Goal: Task Accomplishment & Management: Manage account settings

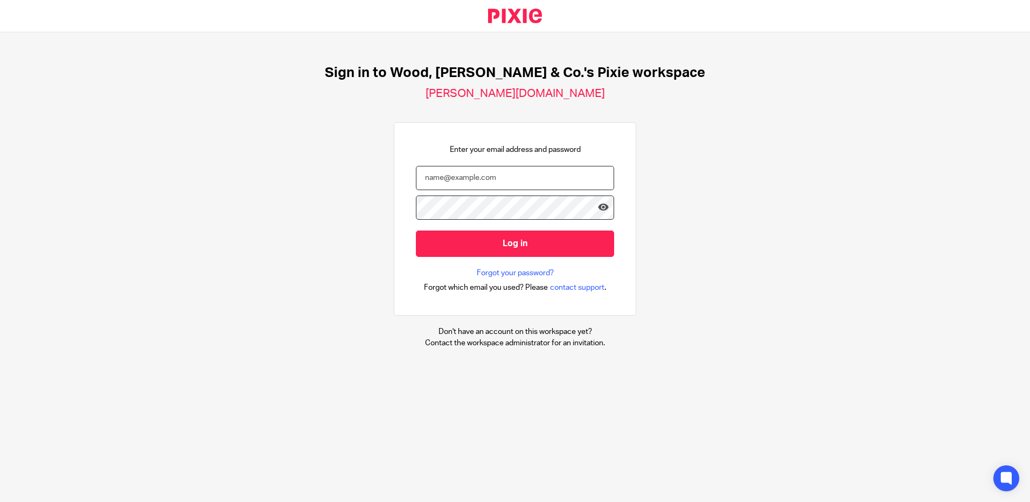
click at [535, 185] on input "email" at bounding box center [515, 178] width 198 height 24
type input "h.lee@woodhicks.co.uk"
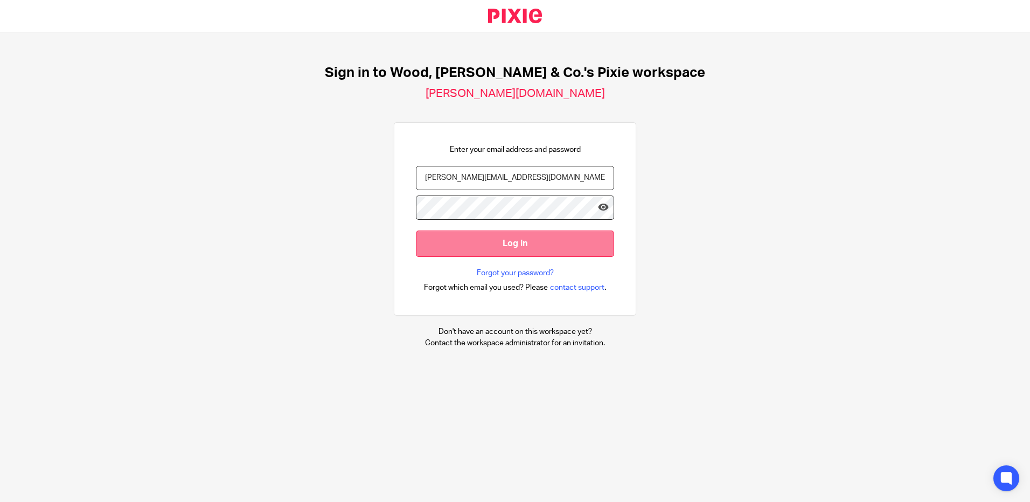
scroll to position [0, 3]
click at [529, 242] on input "Log in" at bounding box center [515, 244] width 198 height 26
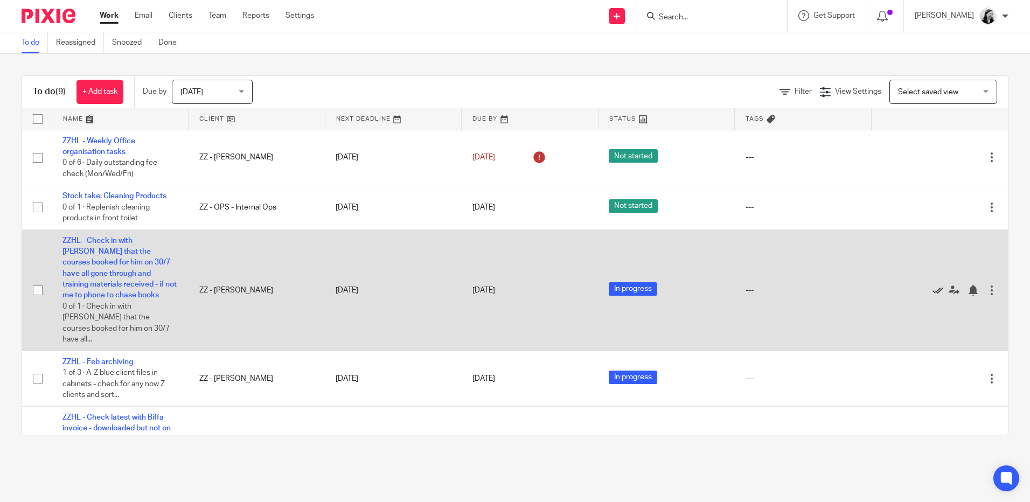
click at [932, 285] on icon at bounding box center [937, 290] width 11 height 11
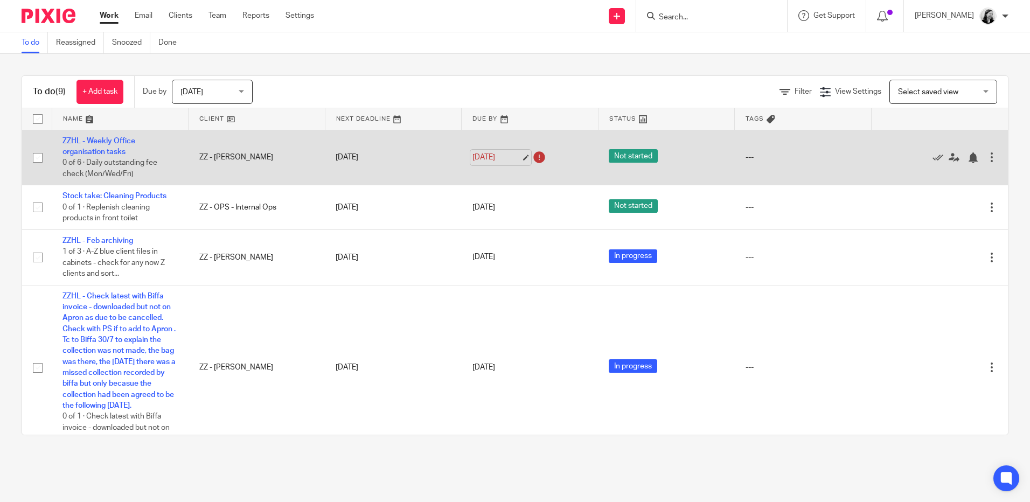
click at [479, 155] on link "12 Aug 2025" at bounding box center [496, 157] width 48 height 11
click at [489, 157] on link "[DATE]" at bounding box center [496, 157] width 48 height 11
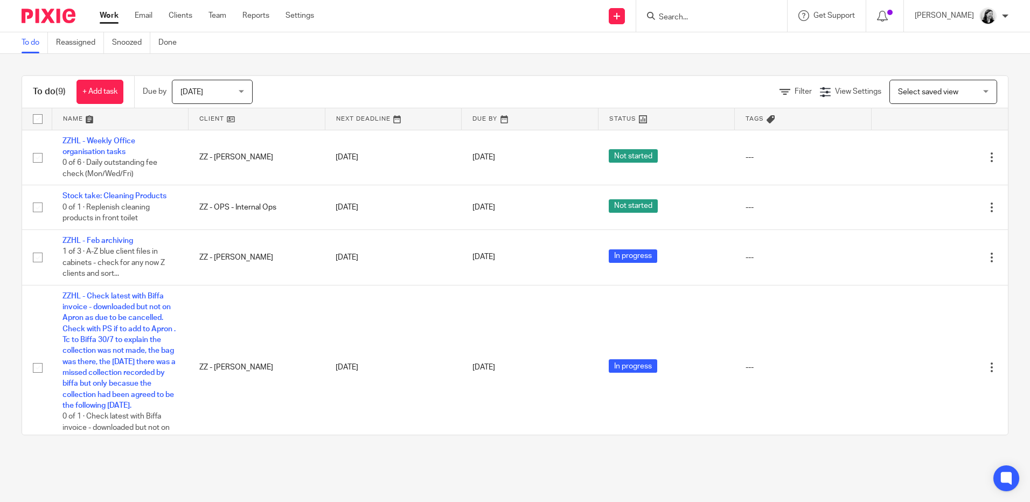
click at [198, 79] on div "Due by Today Today Today Tomorrow This week Next week This month Next month All…" at bounding box center [202, 92] width 137 height 32
click at [202, 88] on span "[DATE]" at bounding box center [208, 91] width 57 height 23
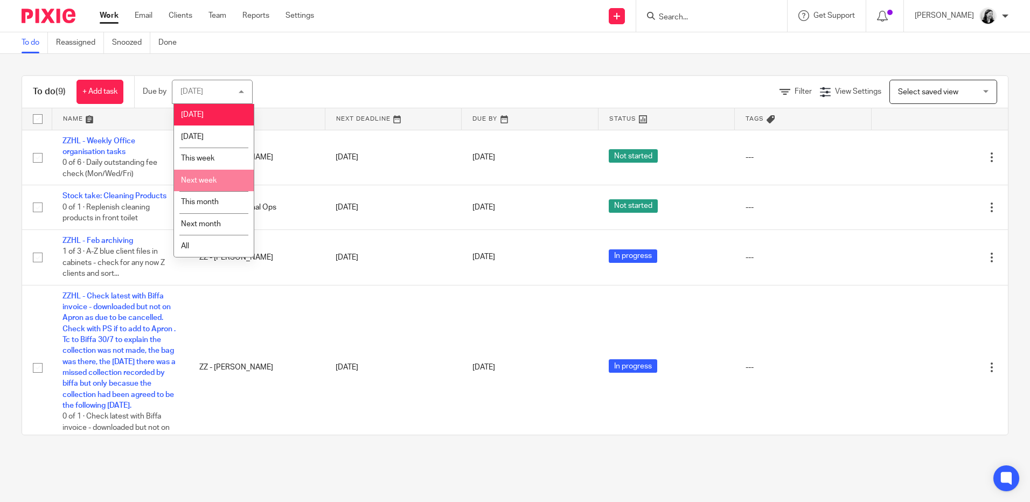
click at [214, 172] on li "Next week" at bounding box center [214, 181] width 80 height 22
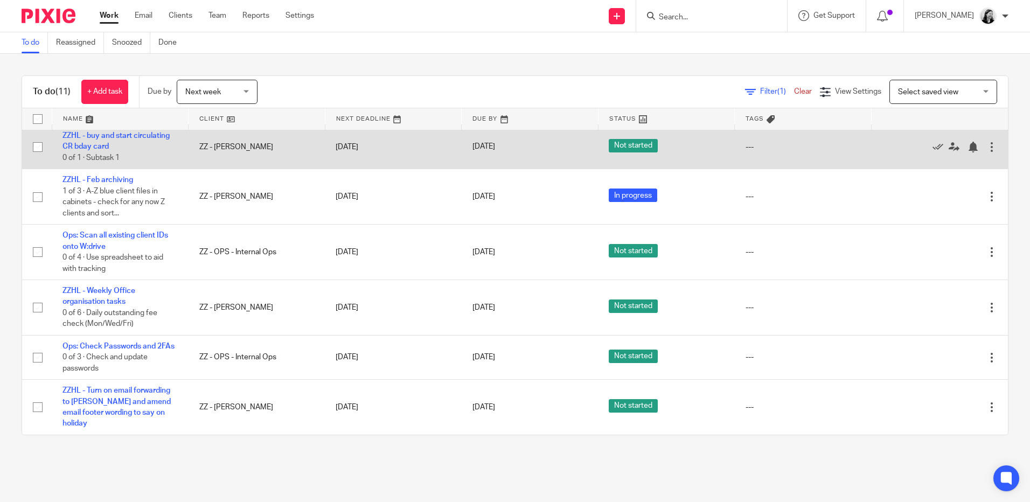
scroll to position [402, 0]
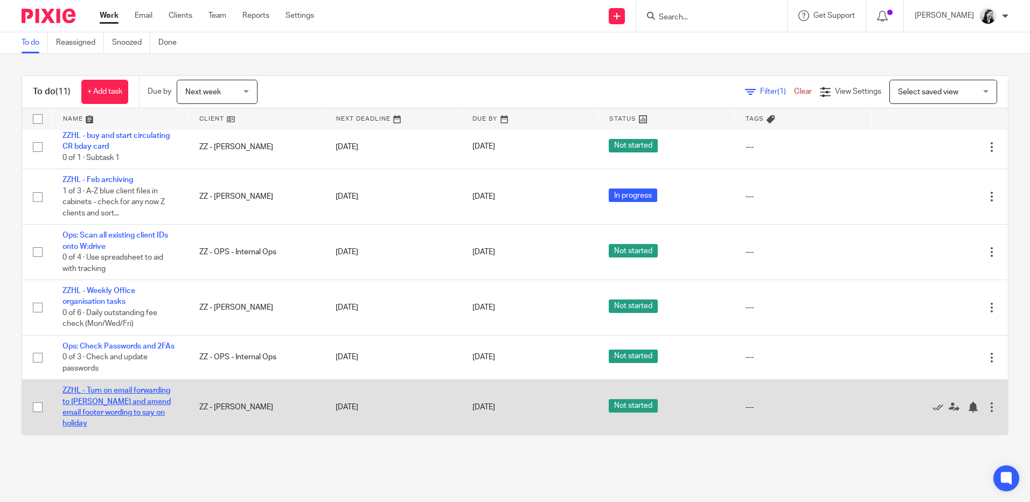
click at [149, 415] on link "ZZHL - Turn on email forwarding to Jack and amend email footer wording to say o…" at bounding box center [116, 407] width 108 height 40
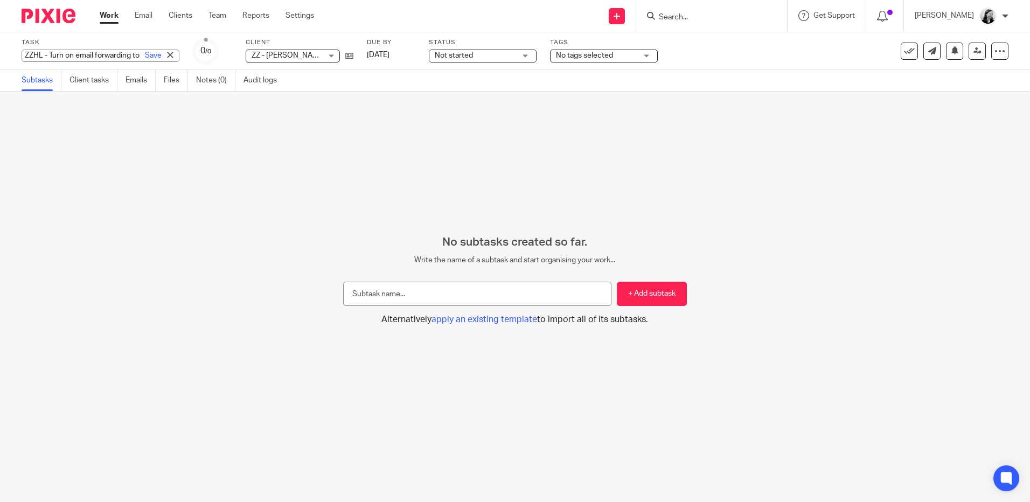
click at [57, 59] on div "ZZHL - Turn on email forwarding to Jack and amend email footer wording to say o…" at bounding box center [101, 56] width 158 height 12
type input "ZZHL - Turn on email forwarding to Jack"
click at [145, 55] on link "Save" at bounding box center [153, 55] width 17 height 11
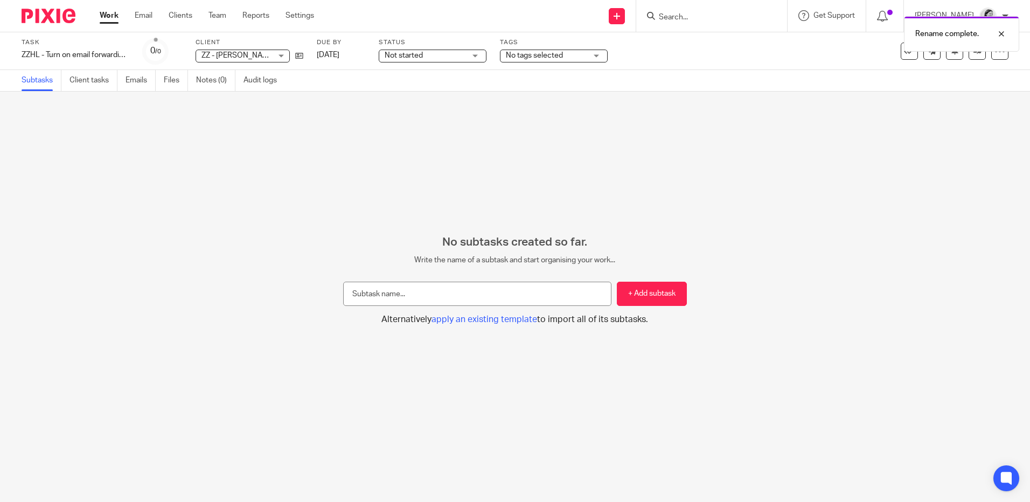
click at [109, 15] on link "Work" at bounding box center [109, 15] width 19 height 11
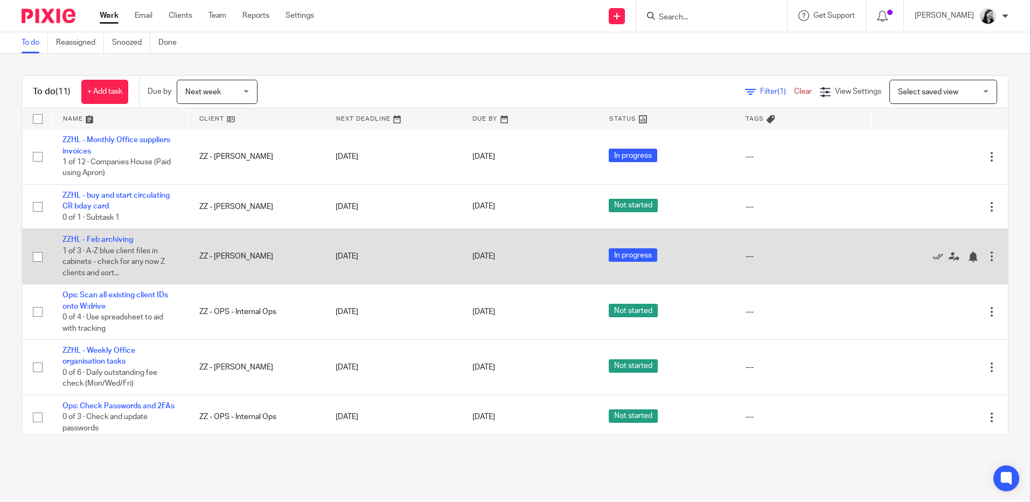
scroll to position [396, 0]
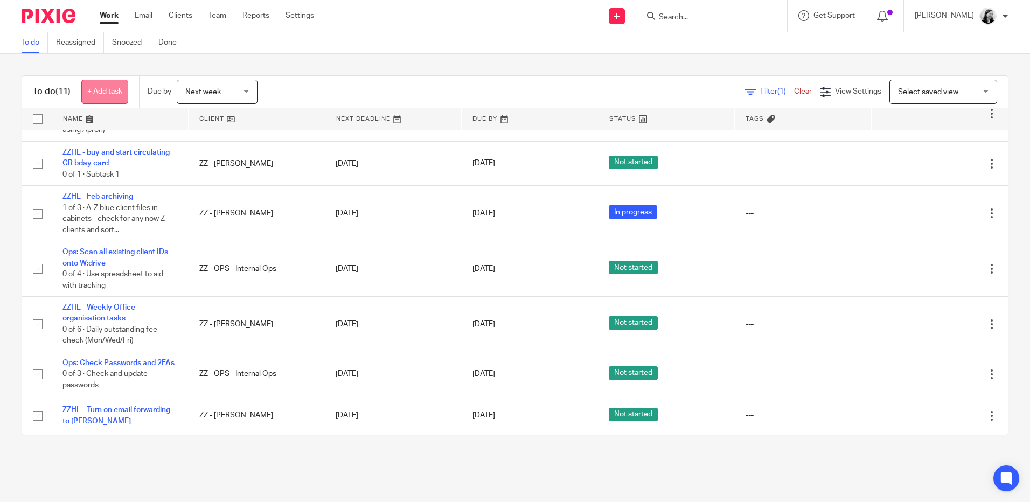
click at [101, 85] on link "+ Add task" at bounding box center [104, 92] width 47 height 24
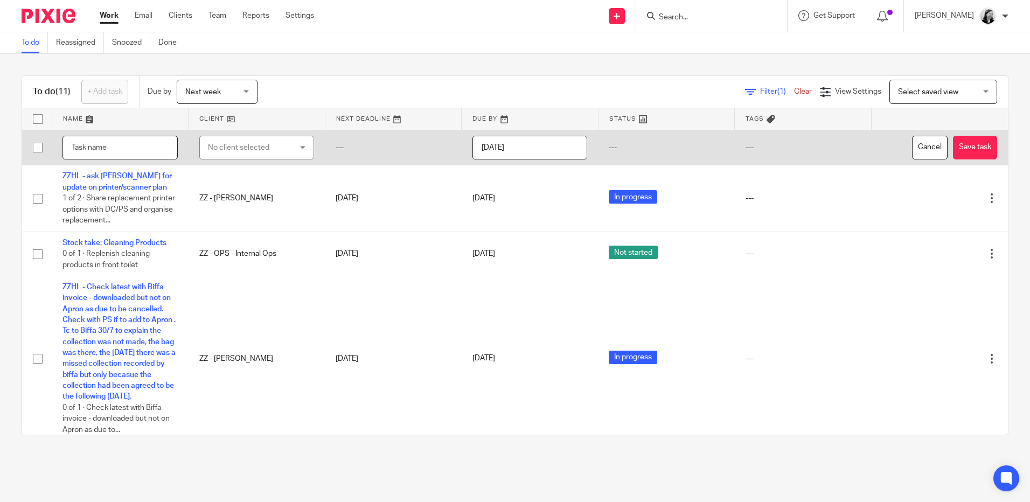
paste input "and amend email footer wording to say on holiday"
type input "ZZHL - amend email footer wording to say on holiday"
click at [252, 144] on div "No client selected" at bounding box center [250, 147] width 85 height 23
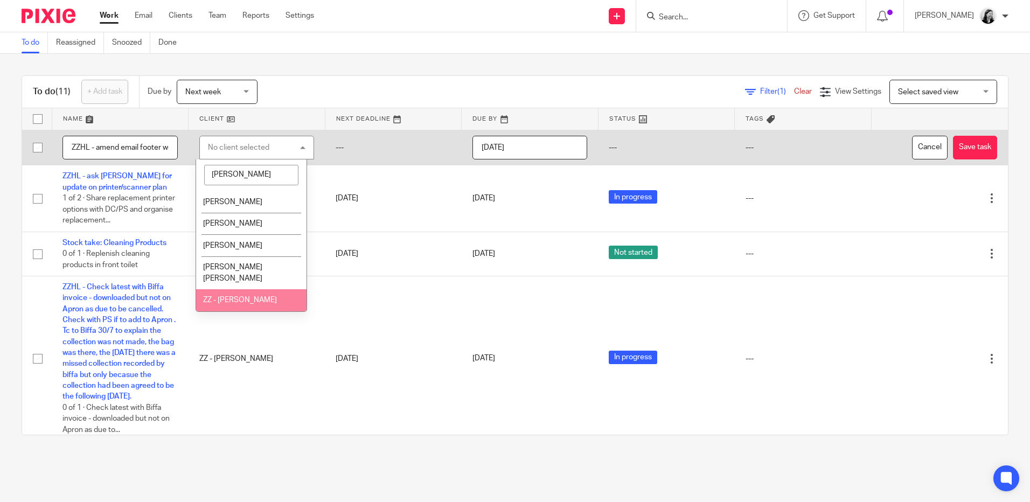
type input "helen"
click at [251, 296] on span "ZZ - [PERSON_NAME]" at bounding box center [240, 300] width 74 height 8
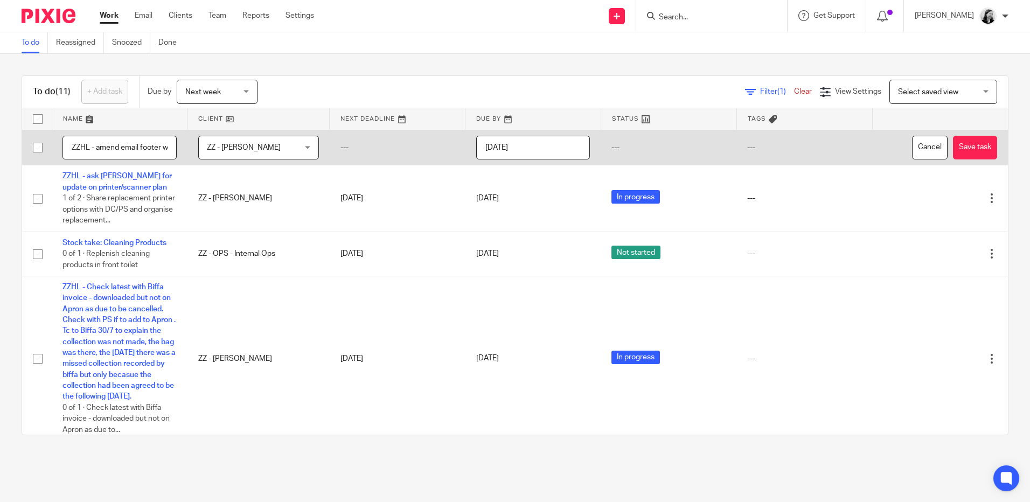
click at [514, 149] on input "[DATE]" at bounding box center [533, 148] width 114 height 24
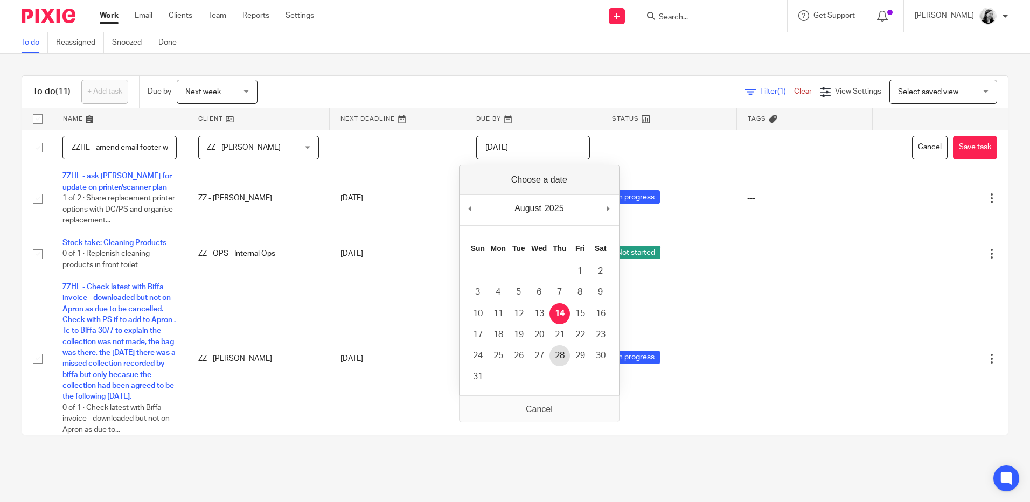
type input "2025-08-28"
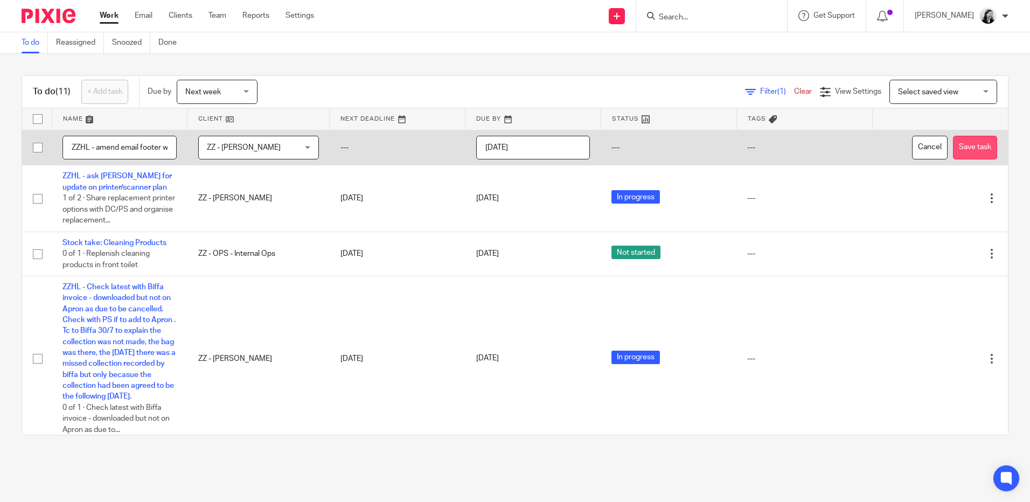
click at [956, 149] on button "Save task" at bounding box center [975, 148] width 44 height 24
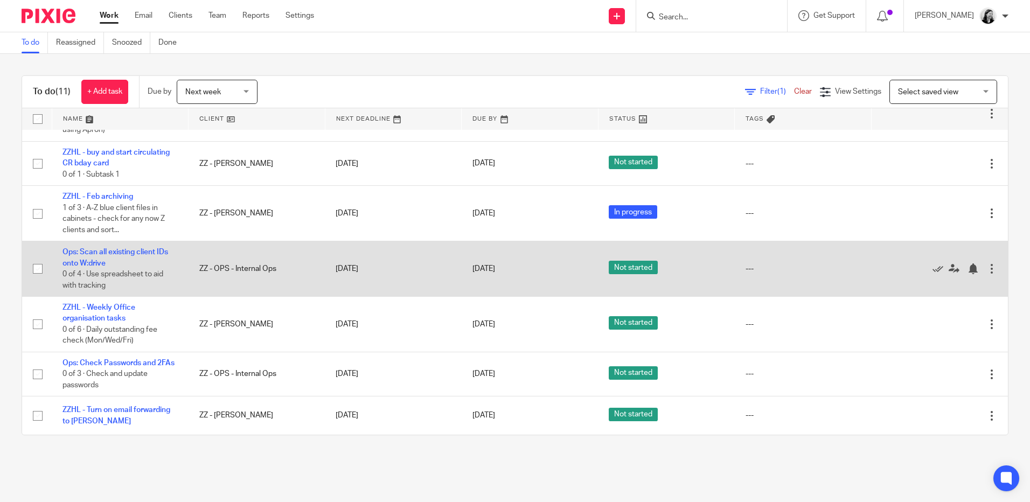
scroll to position [396, 0]
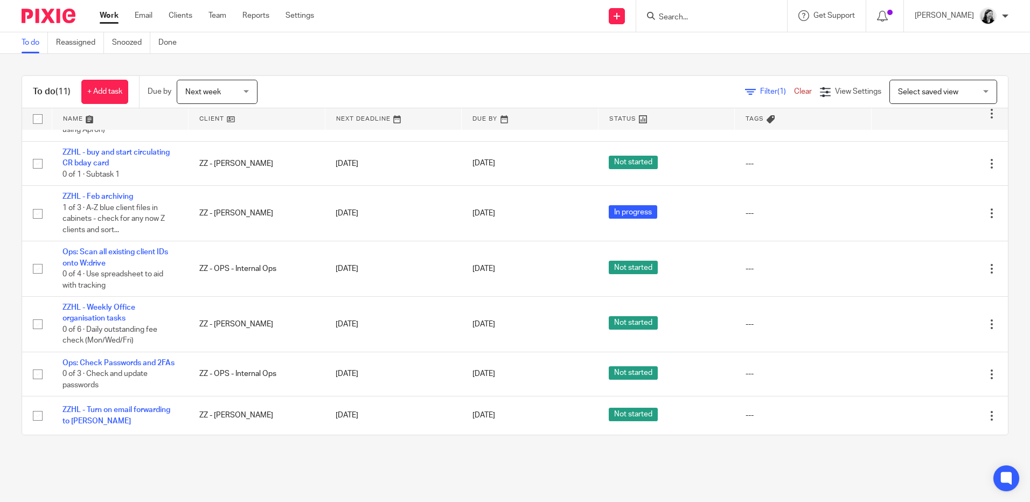
click at [224, 89] on span "Next week" at bounding box center [213, 91] width 57 height 23
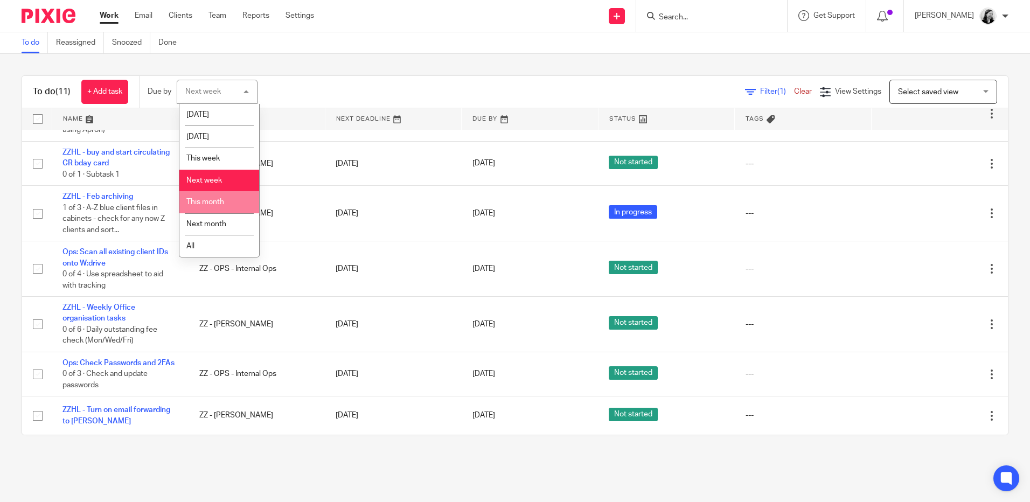
click at [231, 198] on li "This month" at bounding box center [219, 202] width 80 height 22
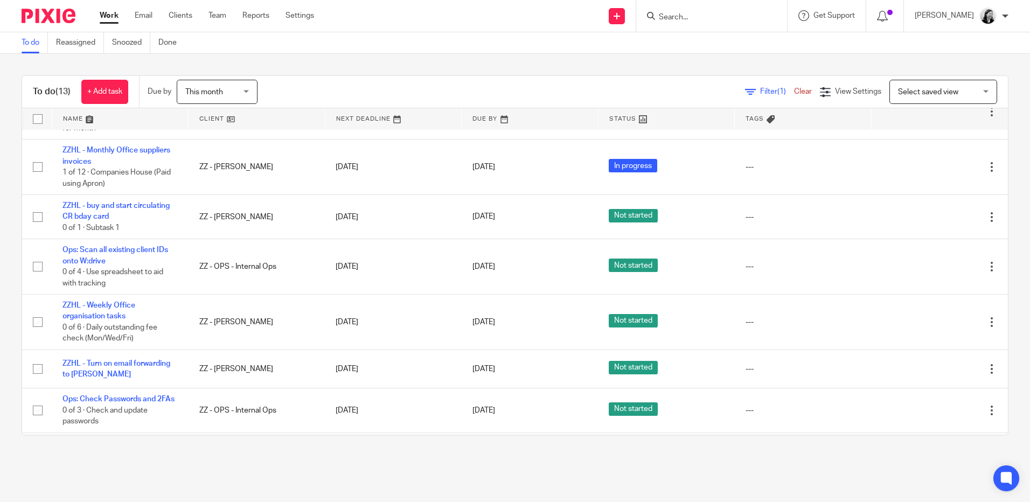
scroll to position [501, 0]
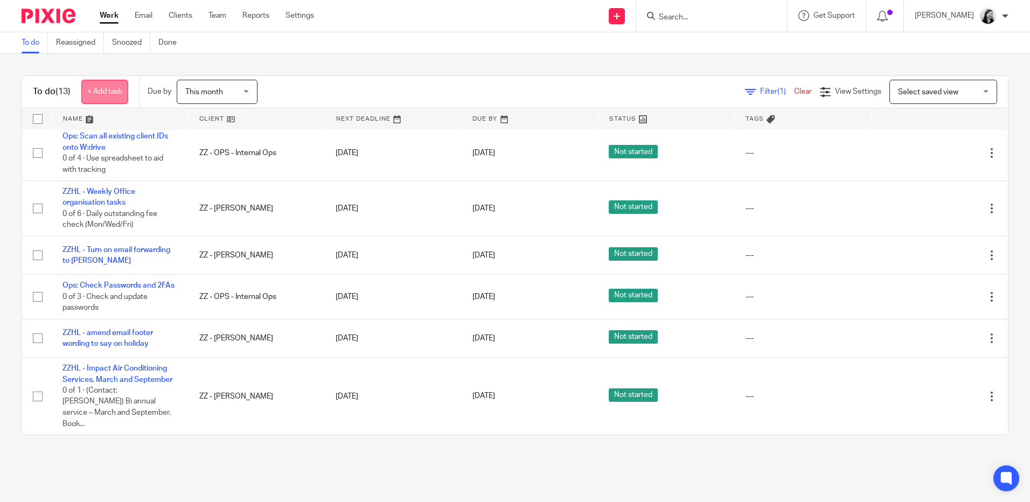
click at [93, 90] on link "+ Add task" at bounding box center [104, 92] width 47 height 24
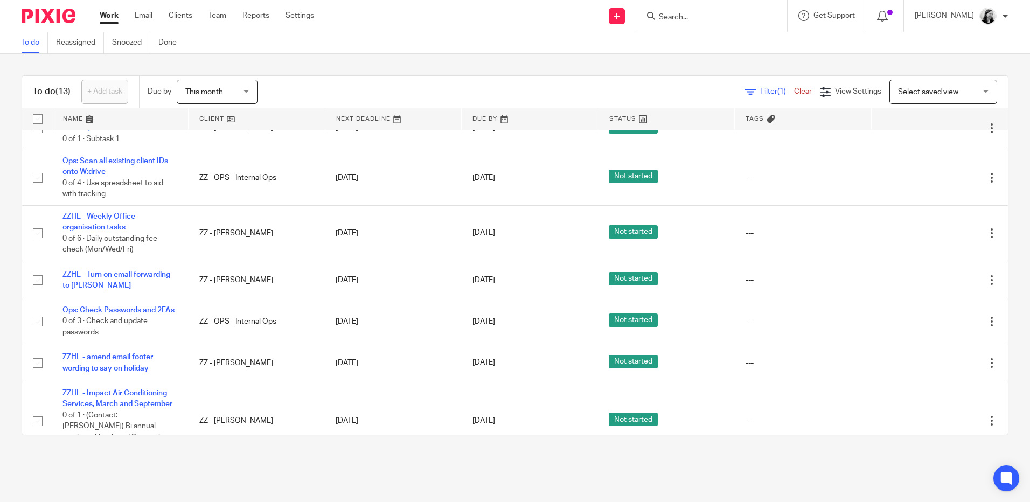
scroll to position [0, 0]
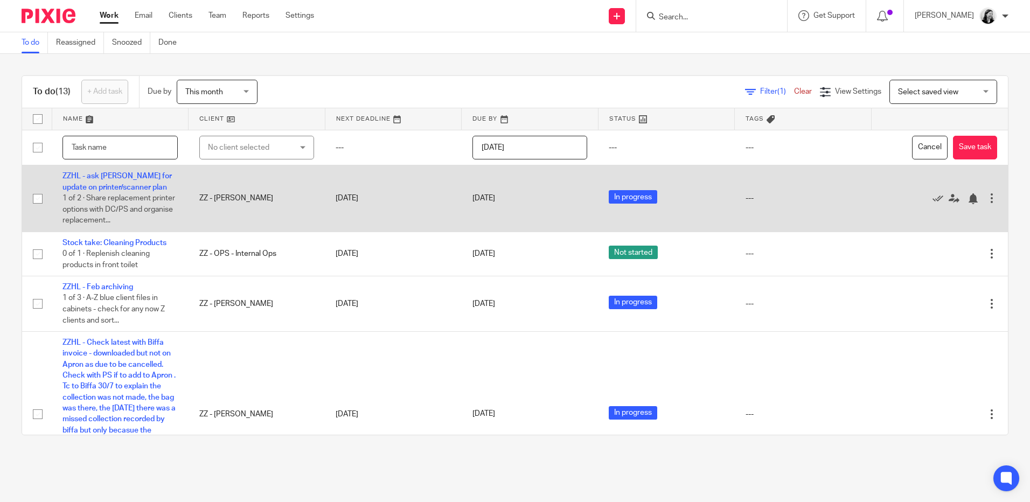
type input "S"
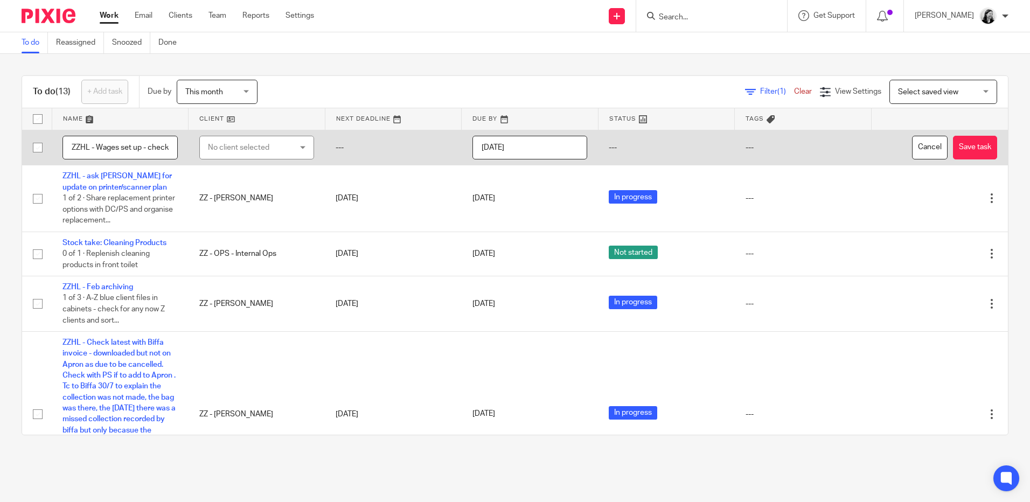
type input "ZZHL - Wages set up - check PS plan for this month - BACS/Apron"
click at [226, 146] on div "No client selected" at bounding box center [250, 147] width 85 height 23
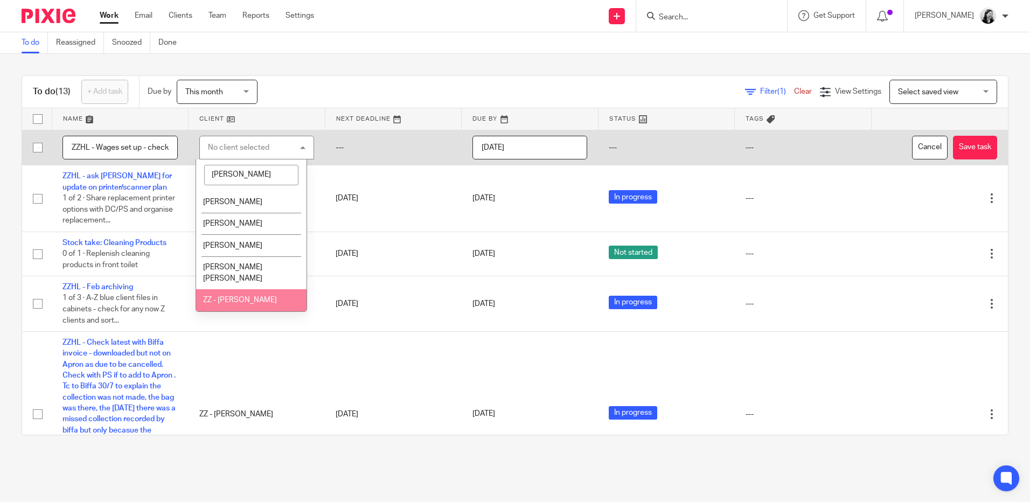
type input "helen"
click at [217, 296] on span "ZZ - [PERSON_NAME]" at bounding box center [240, 300] width 74 height 8
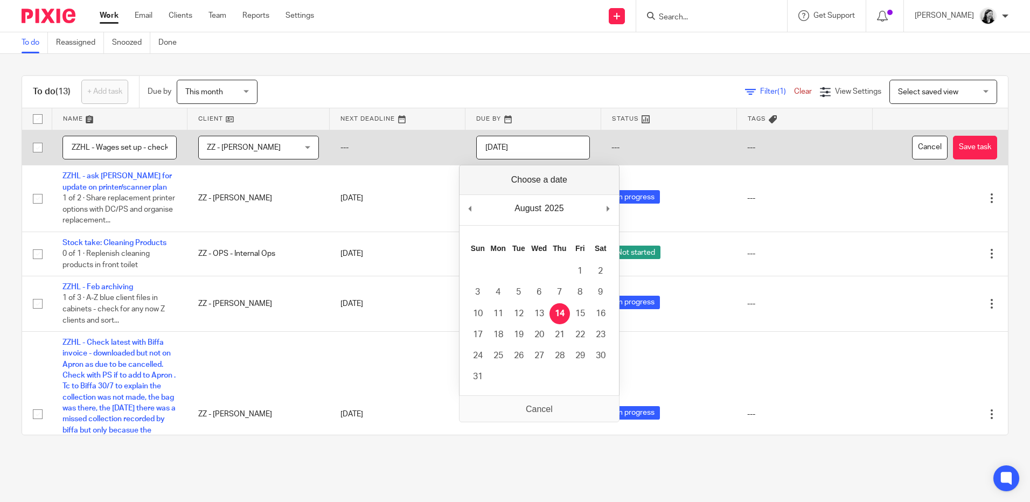
click at [542, 150] on input "2025-08-14" at bounding box center [533, 148] width 114 height 24
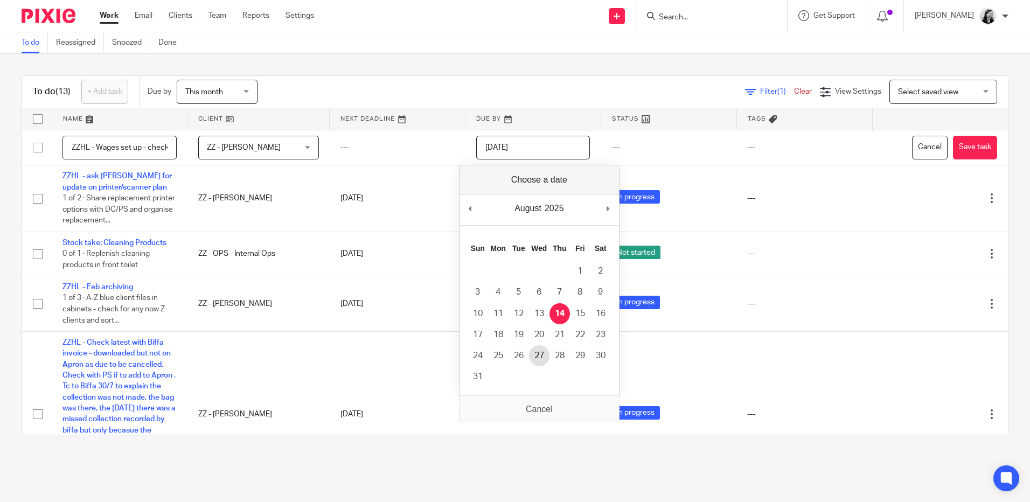
type input "2025-08-27"
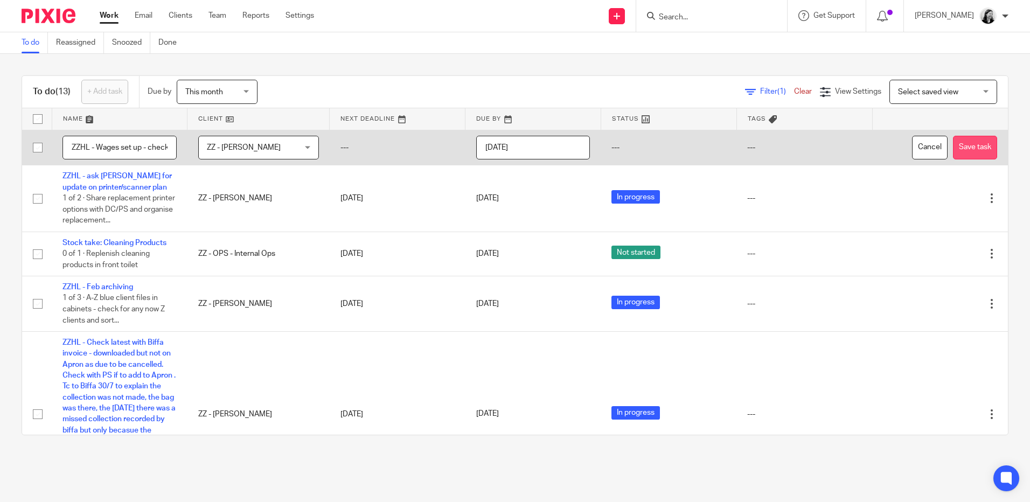
click at [953, 150] on button "Save task" at bounding box center [975, 148] width 44 height 24
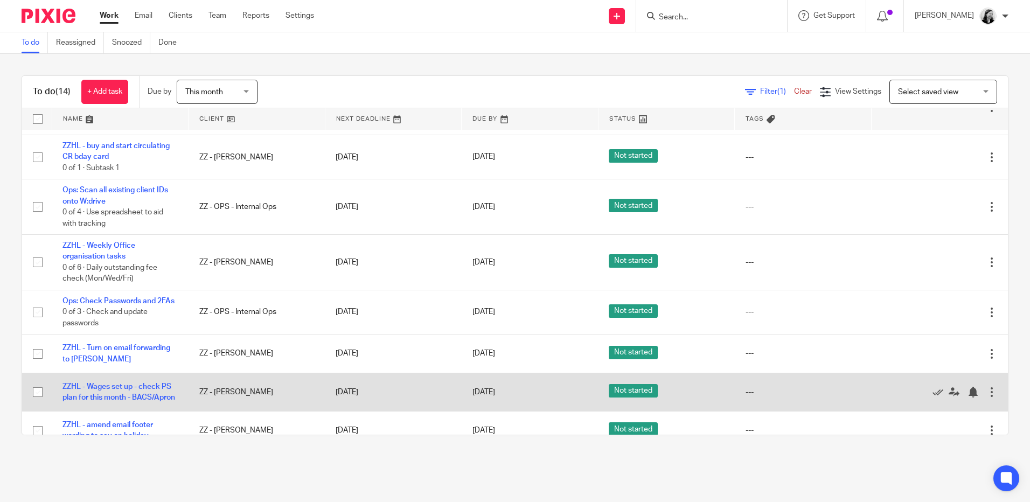
scroll to position [546, 0]
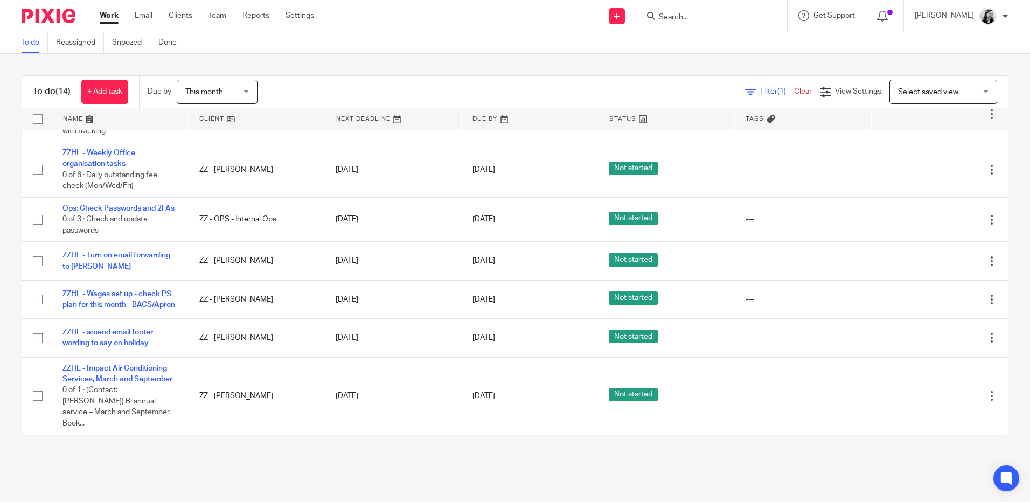
click at [215, 93] on span "This month" at bounding box center [204, 92] width 38 height 8
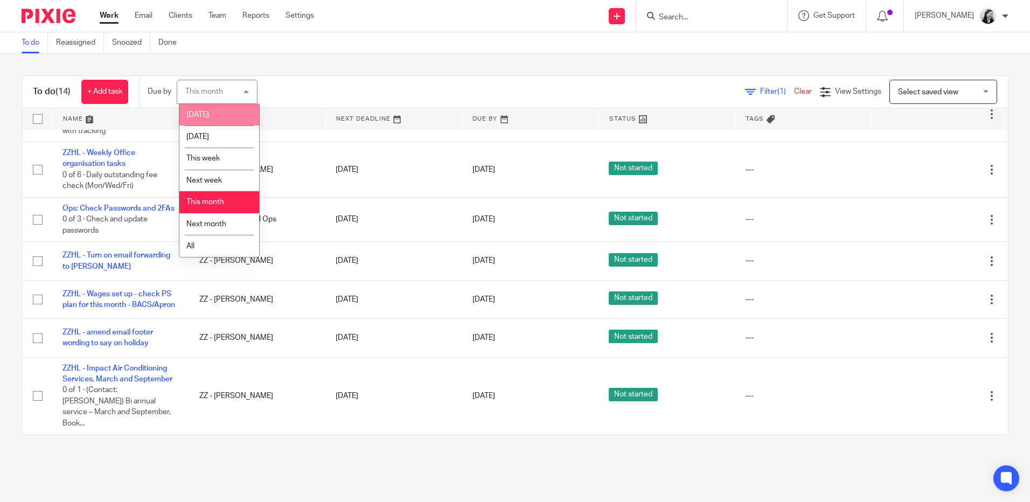
click at [214, 121] on li "[DATE]" at bounding box center [219, 115] width 80 height 22
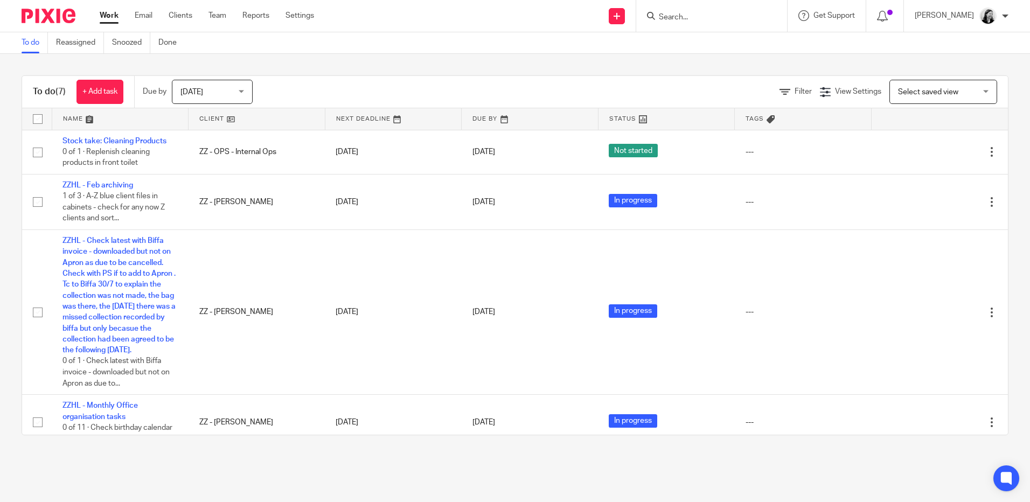
click at [736, 16] on input "Search" at bounding box center [706, 18] width 97 height 10
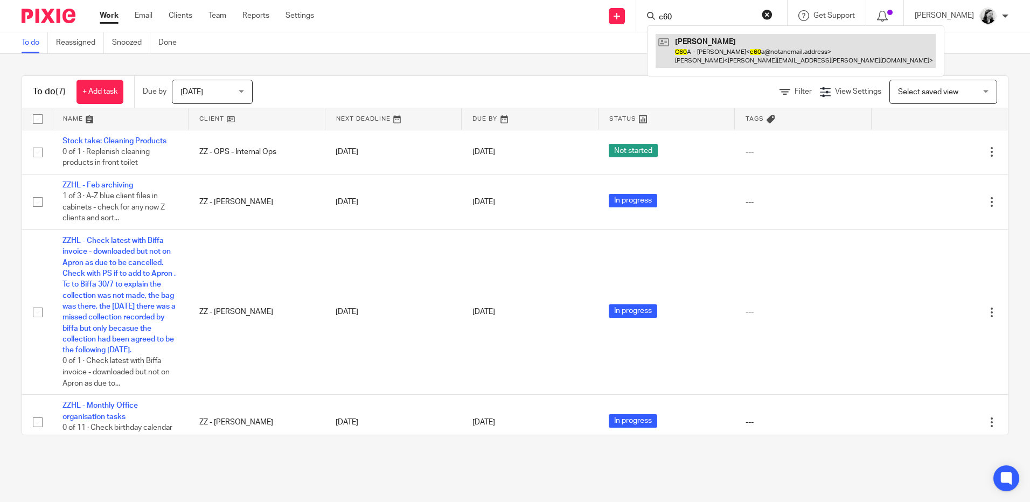
type input "c60"
click at [733, 39] on link at bounding box center [795, 50] width 280 height 33
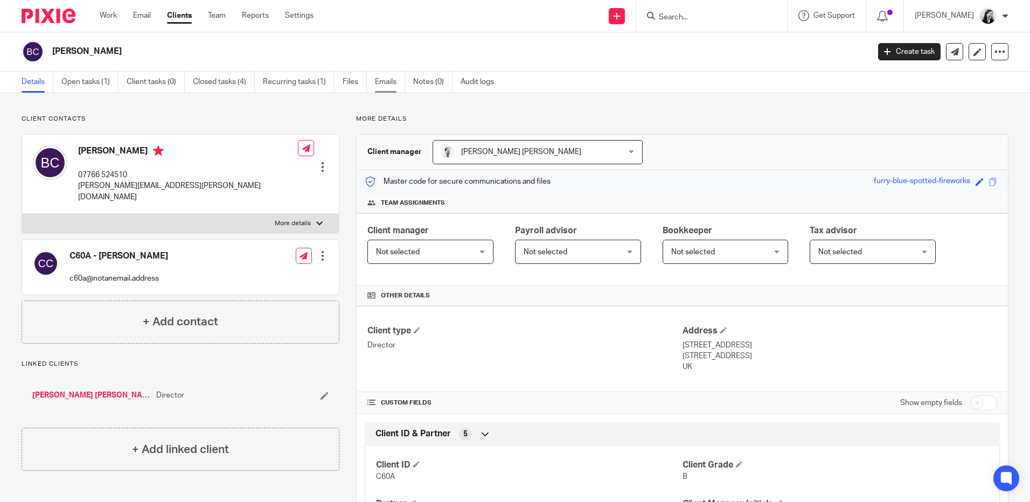
click at [391, 76] on link "Emails" at bounding box center [390, 82] width 30 height 21
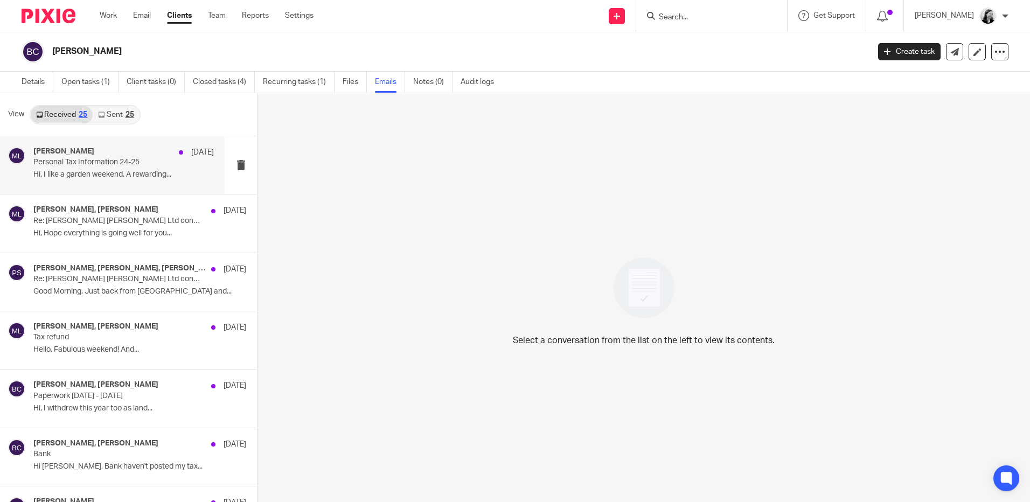
click at [59, 169] on div "Massimo Lo-Muto 4 Aug Personal Tax Information 24-25 Hi, I like a garden weeken…" at bounding box center [123, 165] width 180 height 36
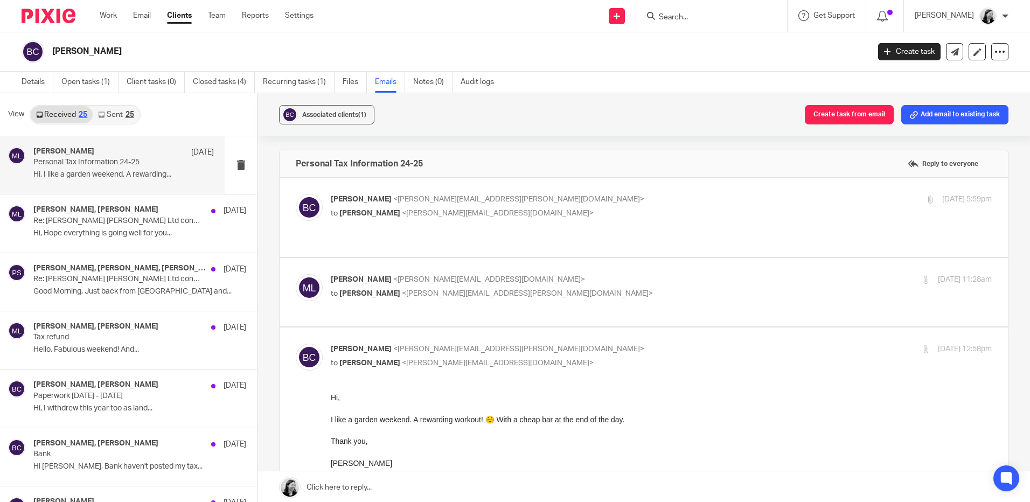
click at [535, 296] on label at bounding box center [643, 292] width 728 height 68
click at [296, 274] on input "checkbox" at bounding box center [295, 274] width 1 height 1
checkbox input "true"
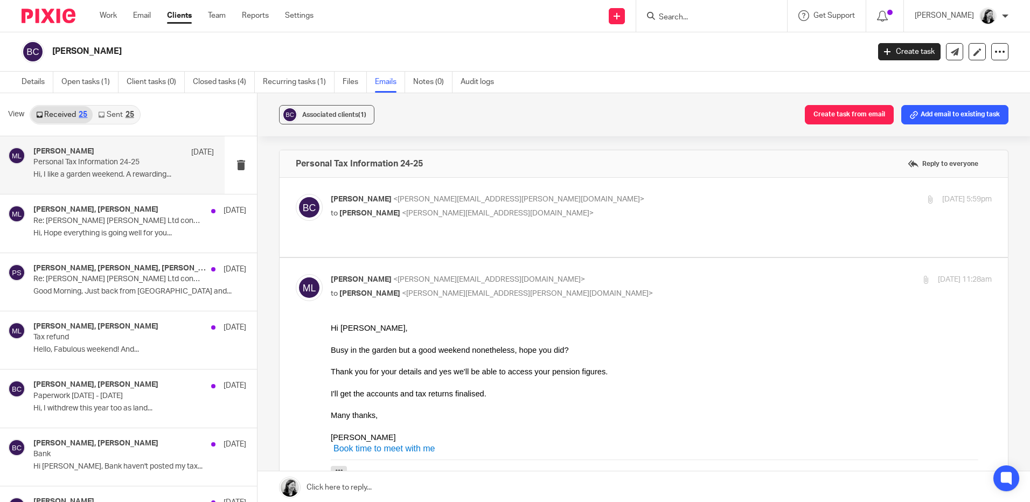
click at [542, 243] on label at bounding box center [643, 217] width 728 height 79
click at [296, 194] on input "checkbox" at bounding box center [295, 193] width 1 height 1
checkbox input "true"
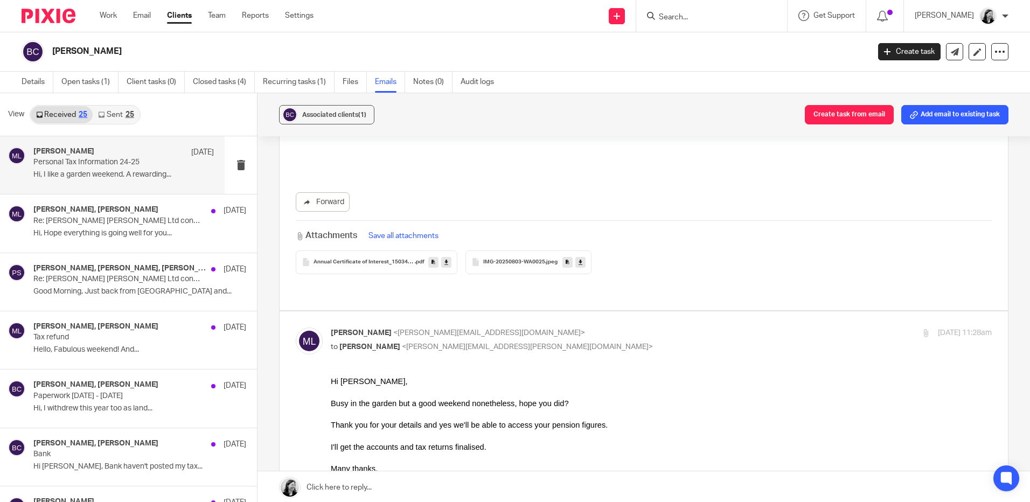
scroll to position [431, 0]
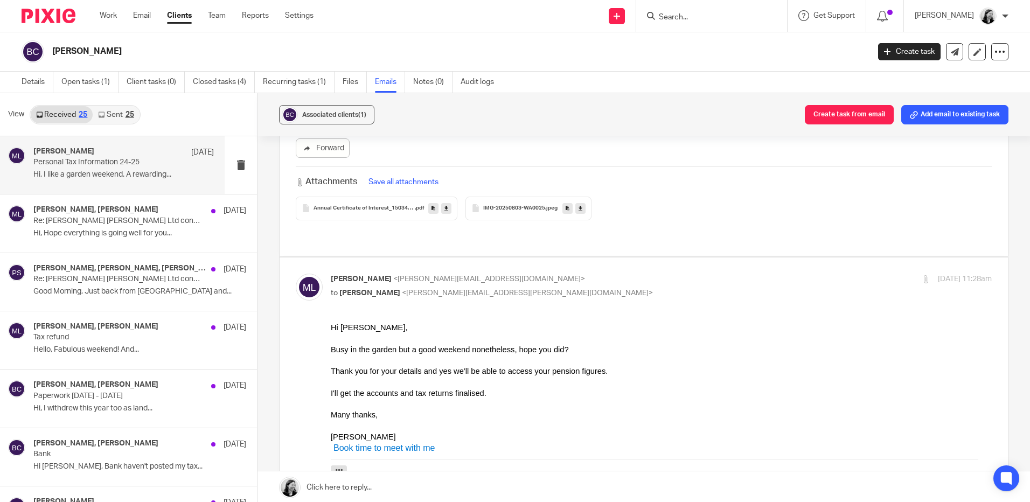
click at [597, 366] on div "Thank you for your details and yes we'll be able to access your pension figures." at bounding box center [661, 371] width 661 height 11
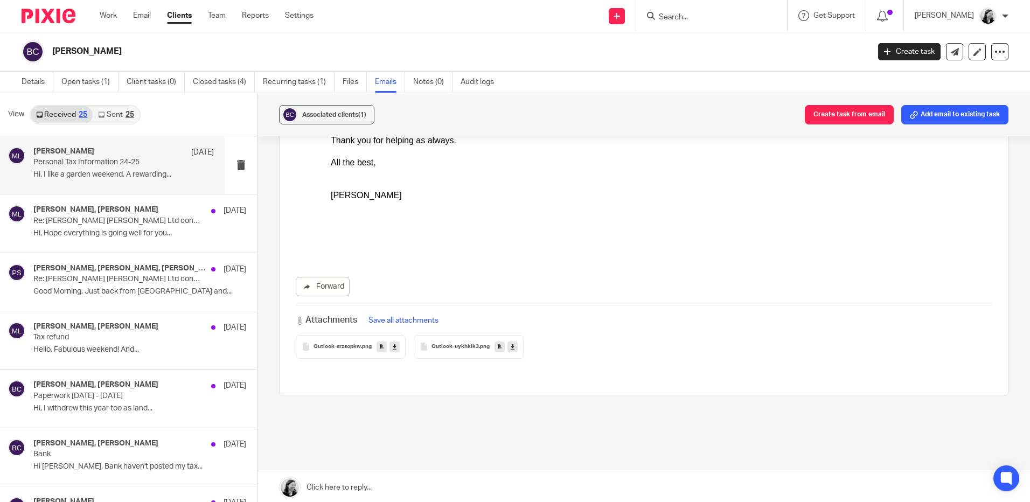
scroll to position [1782, 0]
click at [87, 355] on div "Massimo Lo-Muto, barbara cowie 3 Dec Tax refund Hello, Fabulous weekend! And..." at bounding box center [123, 340] width 180 height 36
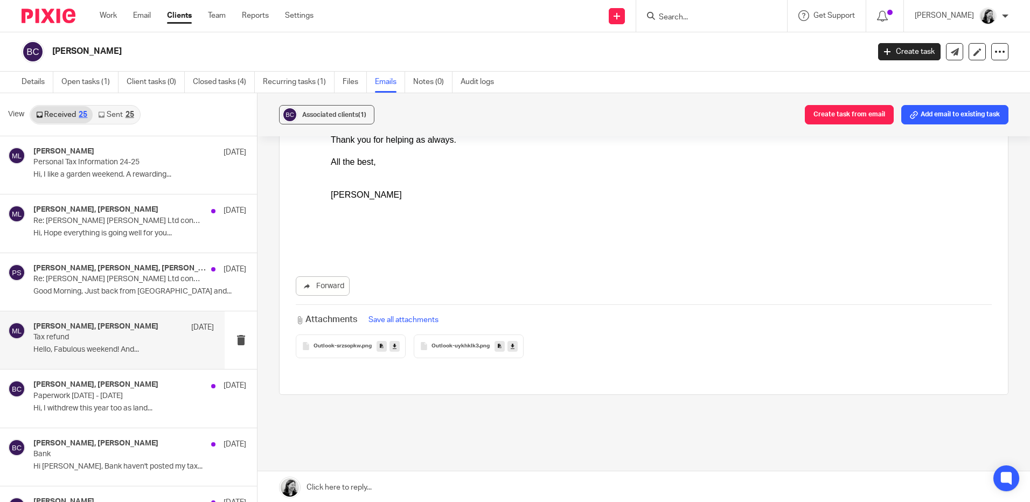
click at [94, 346] on p "Hello, Fabulous weekend! And..." at bounding box center [123, 349] width 180 height 9
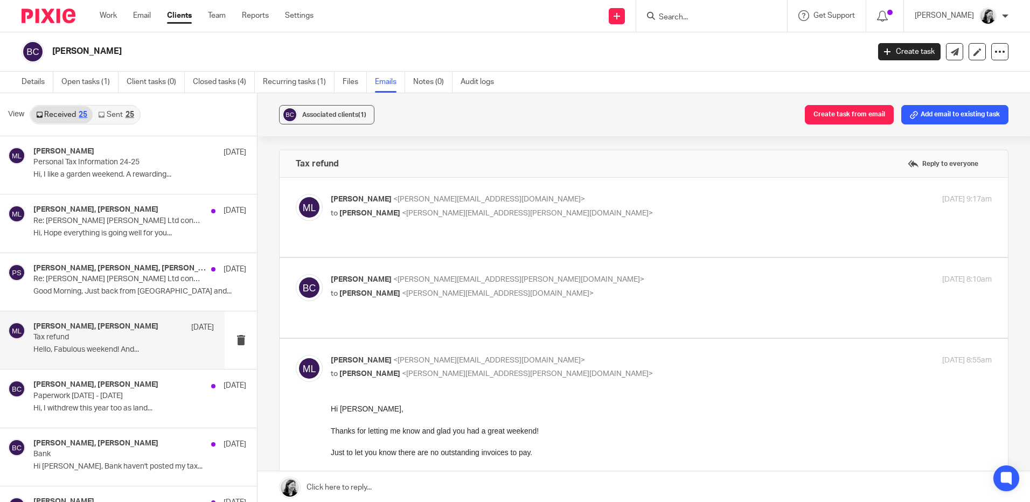
scroll to position [0, 0]
click at [461, 321] on label at bounding box center [643, 297] width 728 height 79
click at [296, 274] on input "checkbox" at bounding box center [295, 274] width 1 height 1
checkbox input "true"
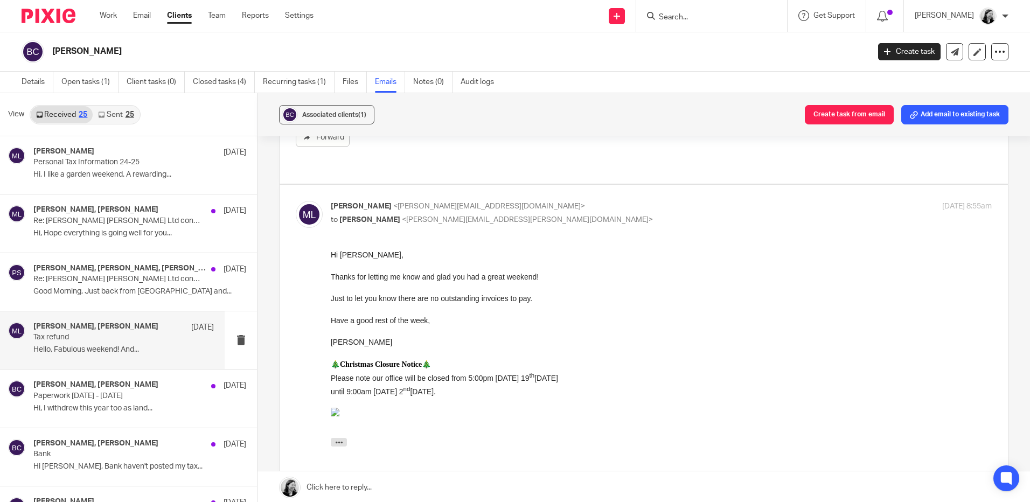
scroll to position [539, 0]
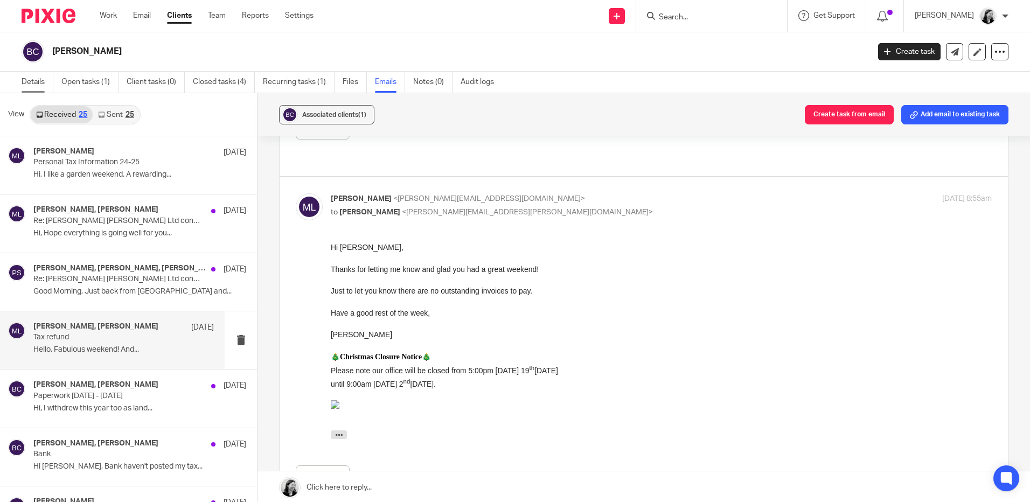
click at [34, 76] on link "Details" at bounding box center [38, 82] width 32 height 21
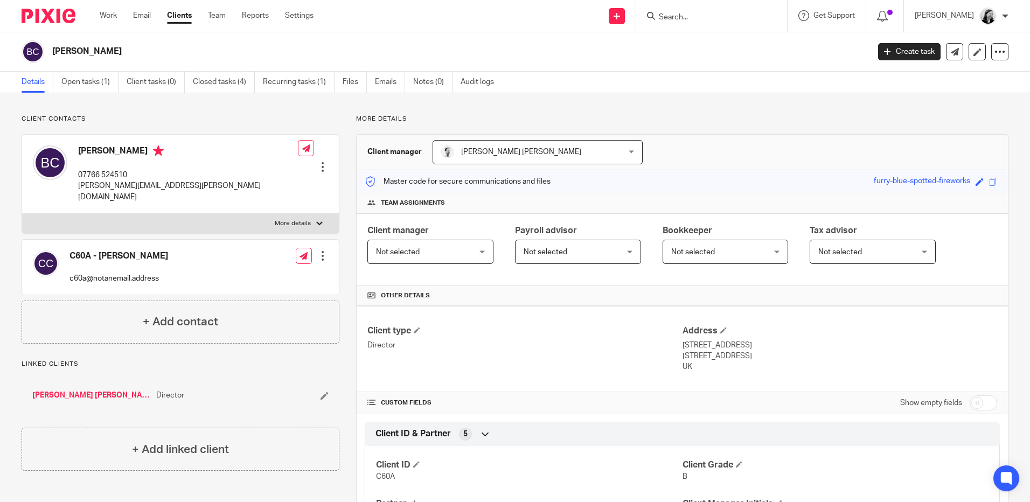
click at [754, 16] on input "Search" at bounding box center [706, 18] width 97 height 10
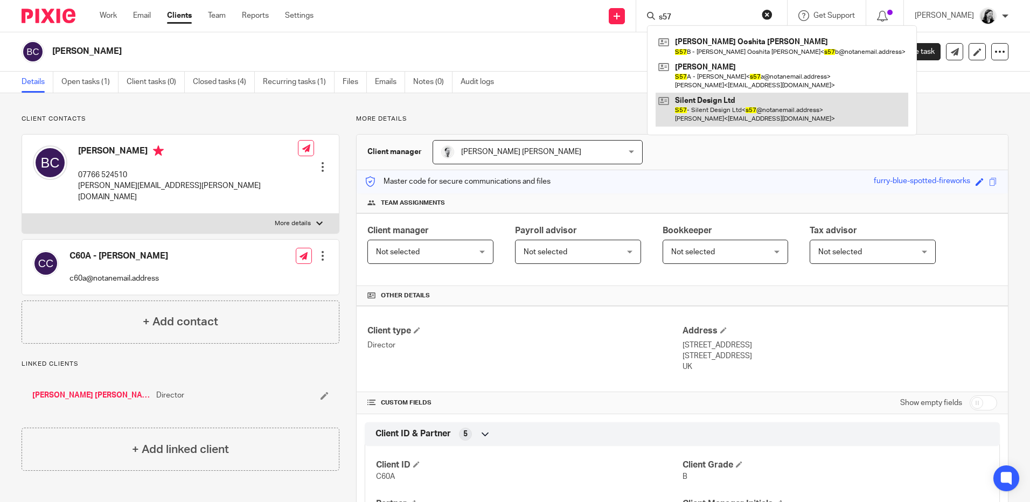
type input "s57"
click at [715, 124] on link at bounding box center [781, 109] width 253 height 33
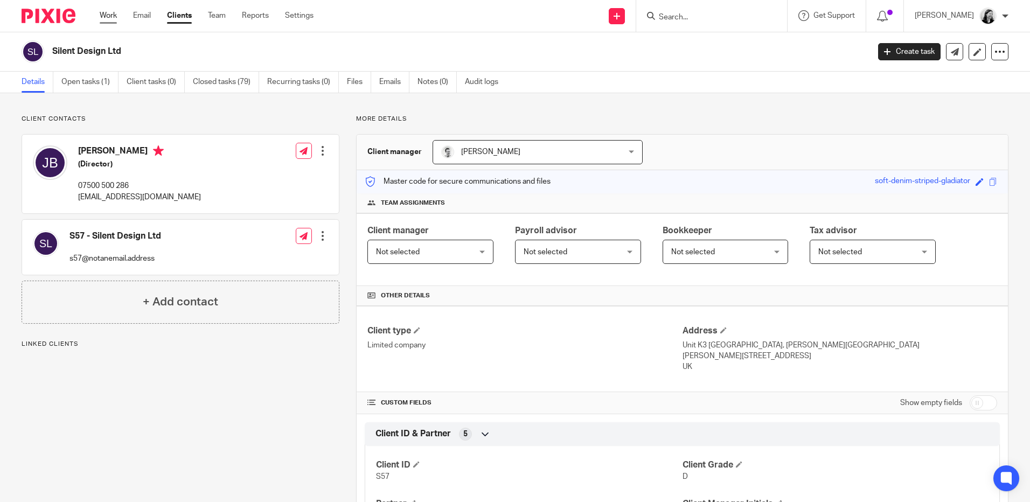
click at [107, 13] on link "Work" at bounding box center [108, 15] width 17 height 11
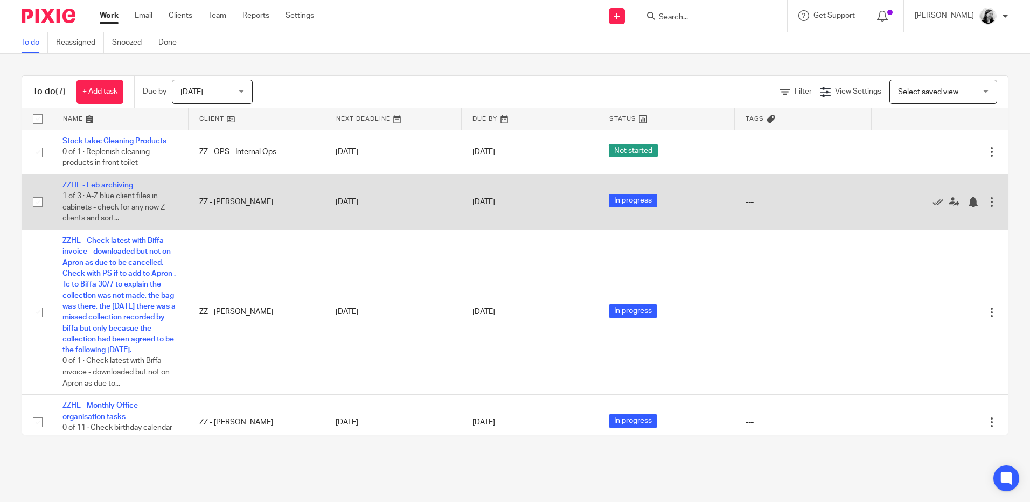
click at [491, 193] on td "[DATE]" at bounding box center [530, 201] width 137 height 55
click at [491, 199] on link "[DATE]" at bounding box center [496, 202] width 48 height 11
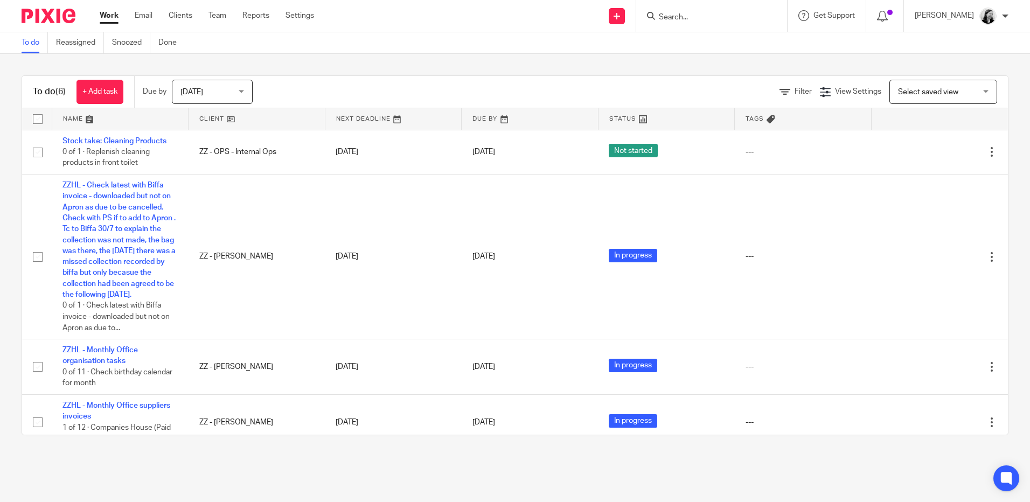
click at [700, 16] on input "Search" at bounding box center [706, 18] width 97 height 10
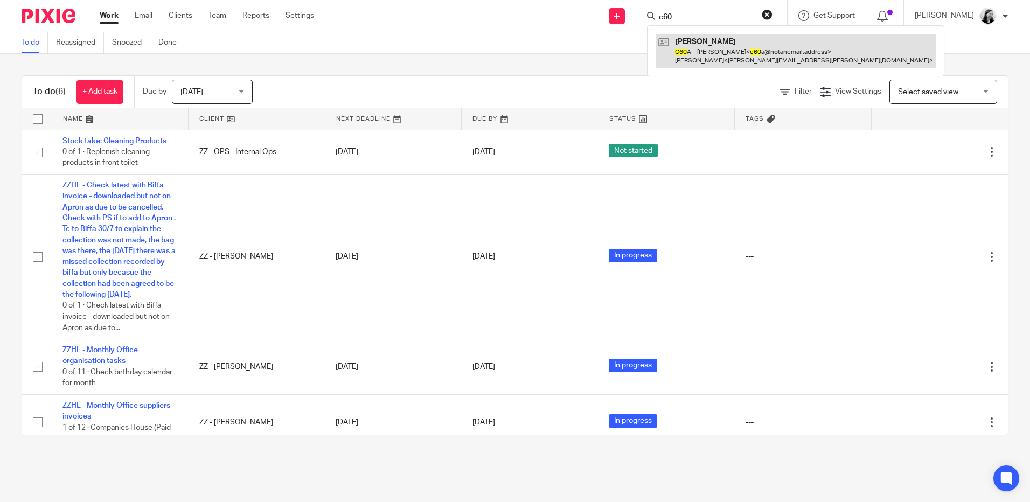
type input "c60"
click at [753, 58] on link at bounding box center [795, 50] width 280 height 33
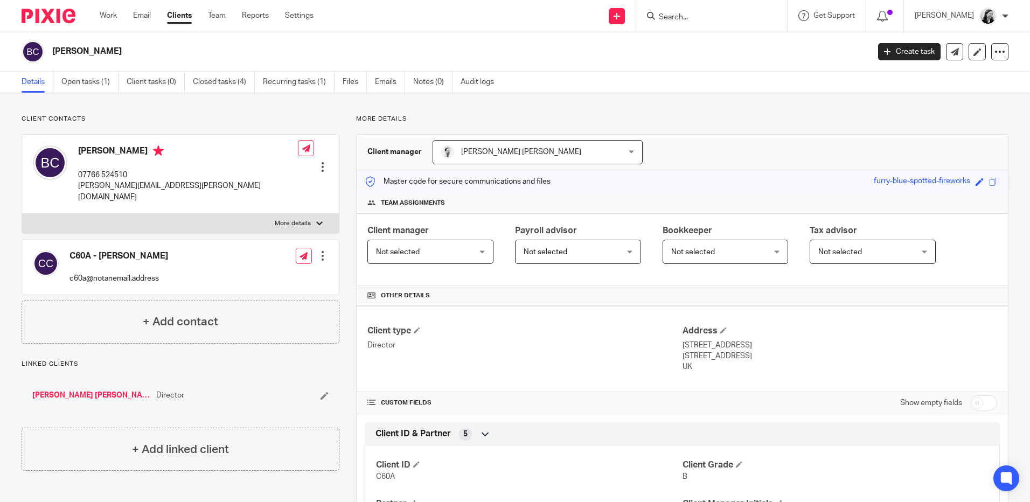
click at [103, 8] on div "Work Email Clients Team Reports Settings Work Email Clients Team Reports Settin…" at bounding box center [209, 16] width 241 height 32
click at [106, 11] on link "Work" at bounding box center [108, 15] width 17 height 11
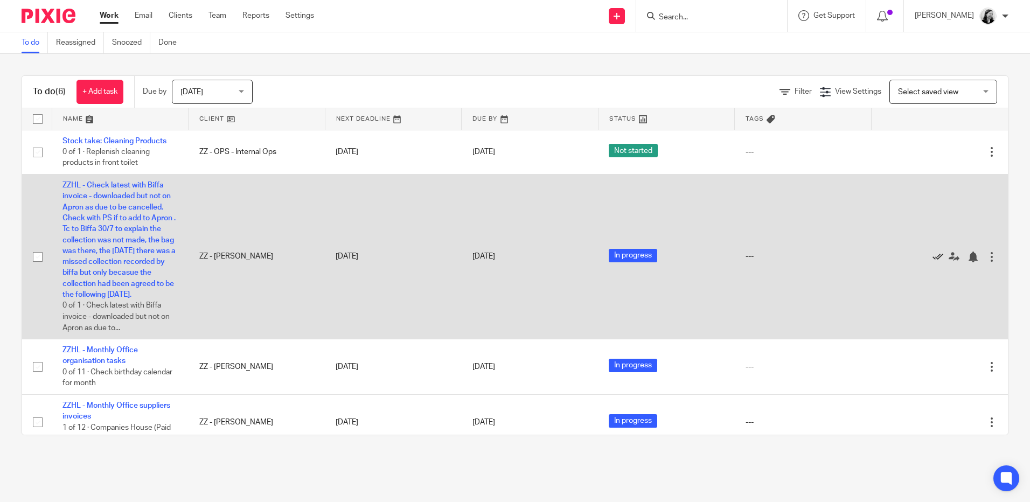
click at [932, 260] on icon at bounding box center [937, 256] width 11 height 11
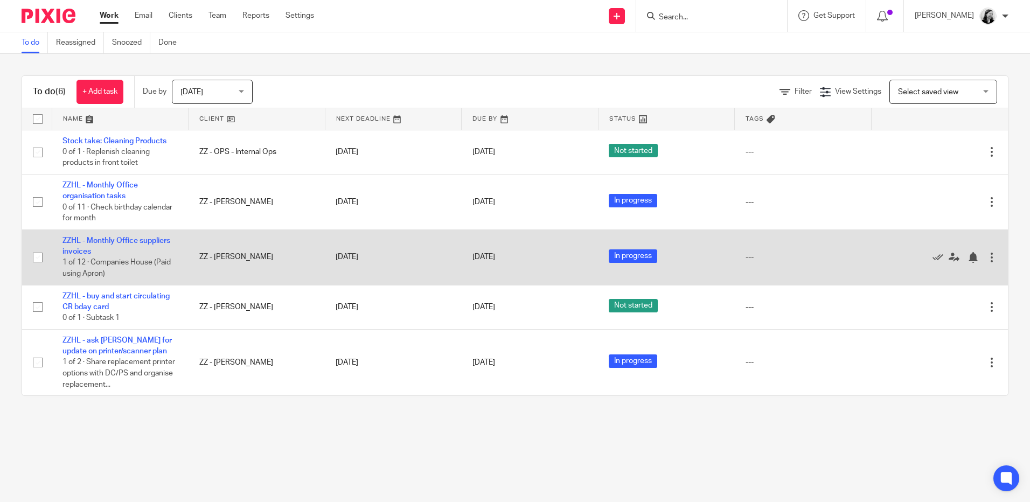
click at [149, 234] on td "ZZHL - Monthly Office suppliers invoices 1 of 12 · Companies House (Paid using …" at bounding box center [120, 256] width 137 height 55
click at [150, 240] on link "ZZHL - Monthly Office suppliers invoices" at bounding box center [116, 246] width 108 height 18
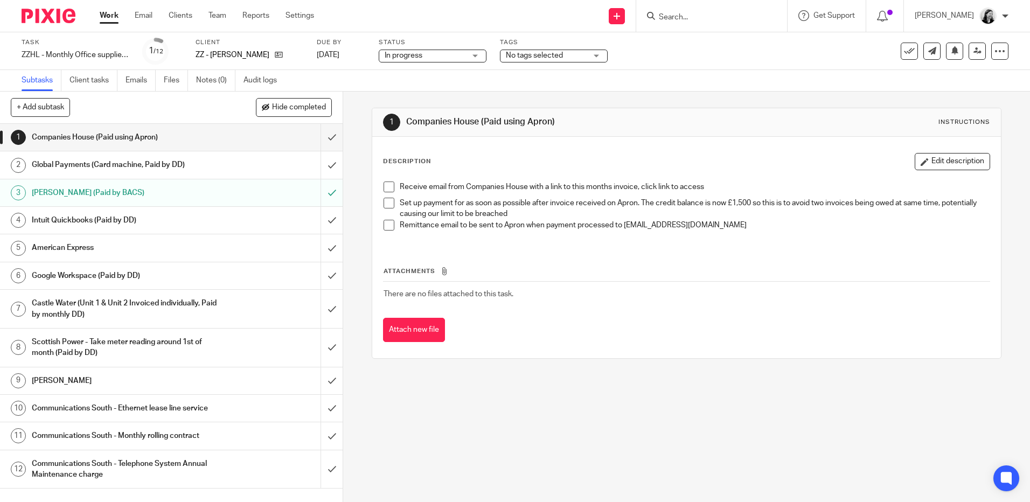
click at [237, 249] on div "American Express" at bounding box center [171, 248] width 278 height 16
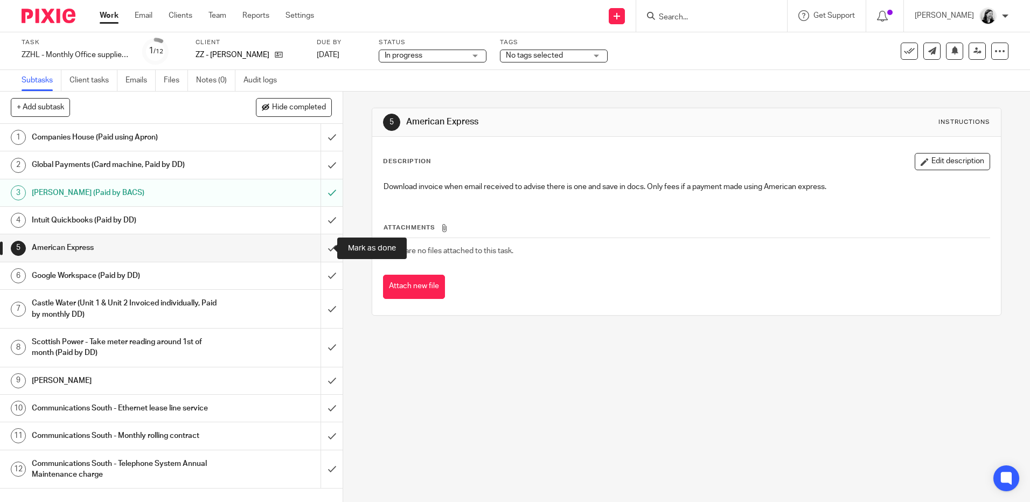
click at [321, 249] on input "submit" at bounding box center [171, 247] width 342 height 27
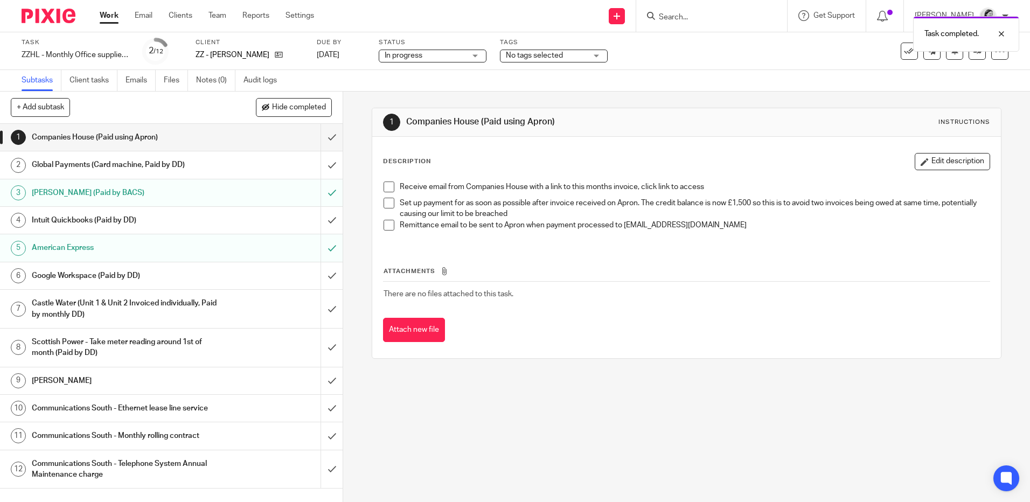
click at [229, 244] on div "American Express" at bounding box center [171, 248] width 278 height 16
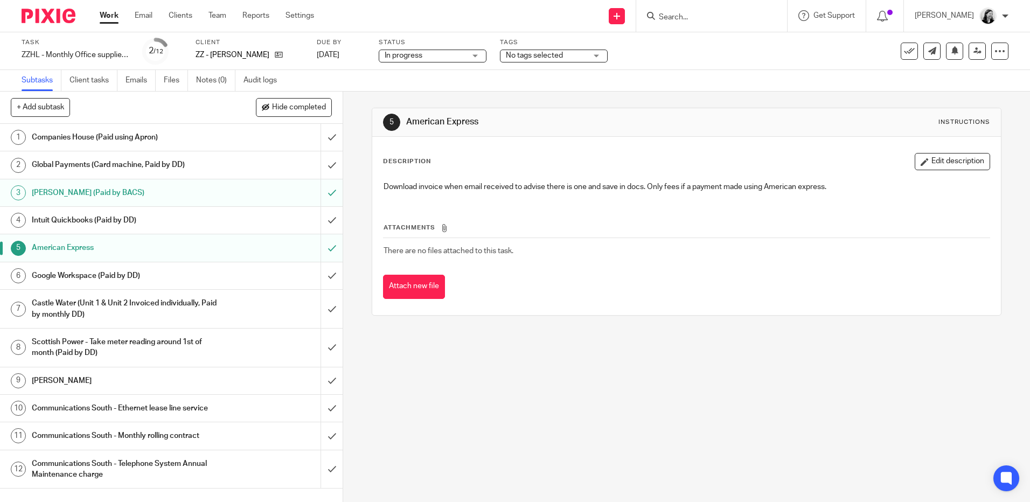
click at [101, 12] on link "Work" at bounding box center [109, 15] width 19 height 11
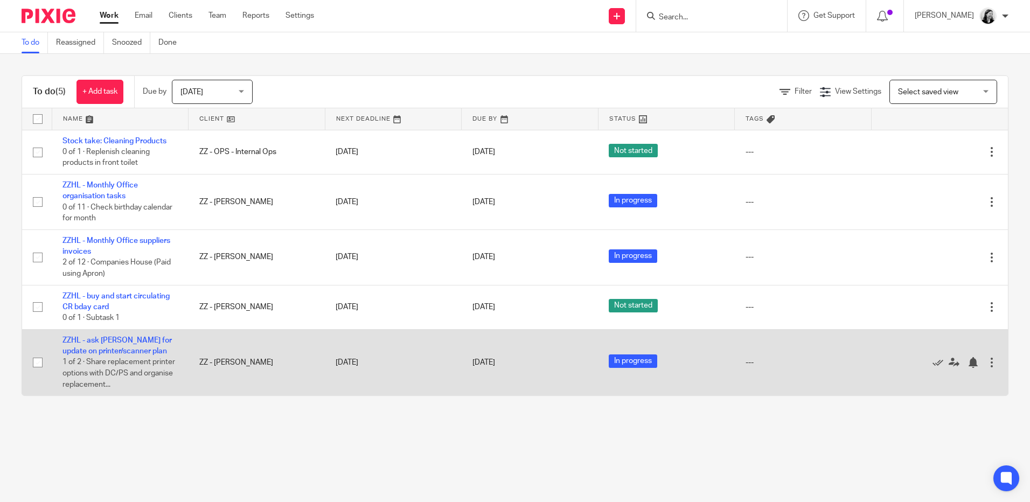
click at [104, 347] on td "ZZHL - ask [PERSON_NAME] for update on printer/scanner plan 1 of 2 · Share repl…" at bounding box center [120, 362] width 137 height 66
click at [107, 352] on link "ZZHL - ask [PERSON_NAME] for update on printer/scanner plan" at bounding box center [116, 346] width 109 height 18
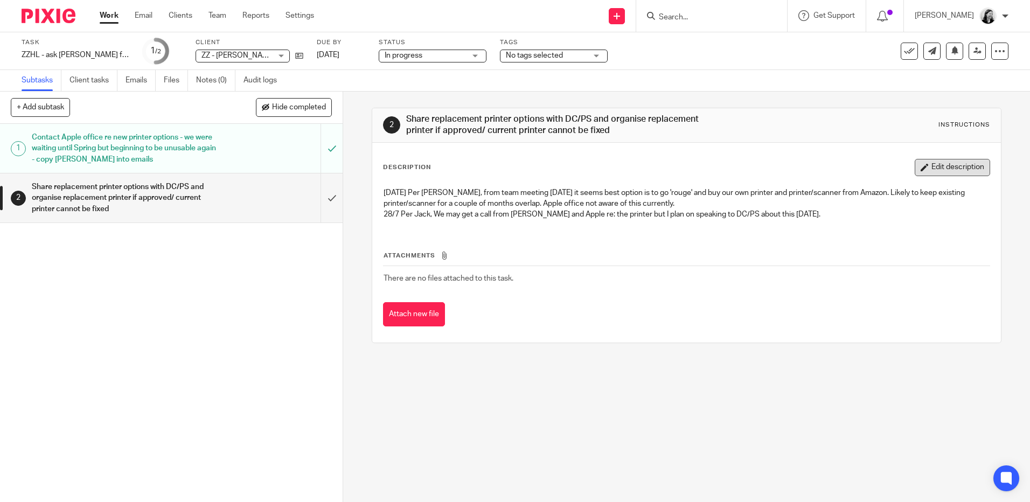
click at [931, 167] on button "Edit description" at bounding box center [951, 167] width 75 height 17
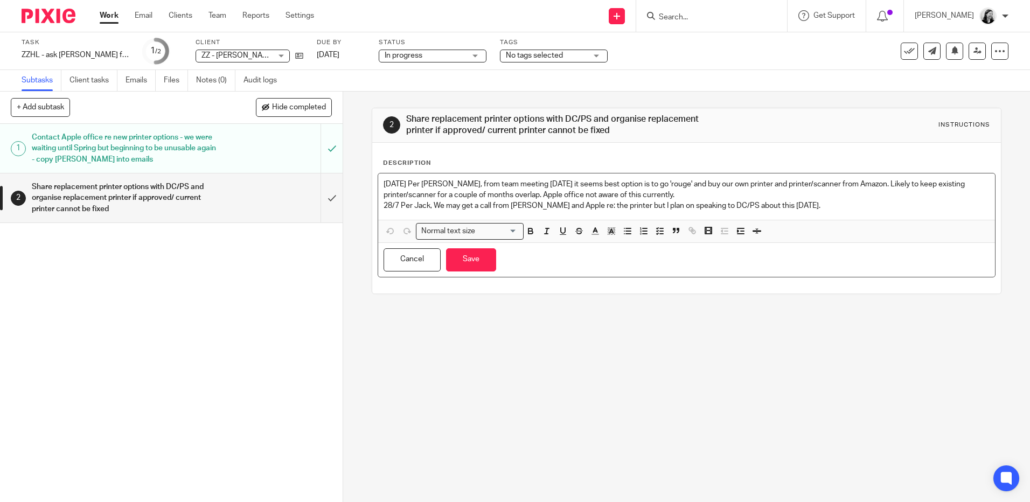
click at [383, 183] on p "30/7/25 Per Jack, from team meeting yesterday it seems best option is to go 'ro…" at bounding box center [685, 190] width 605 height 22
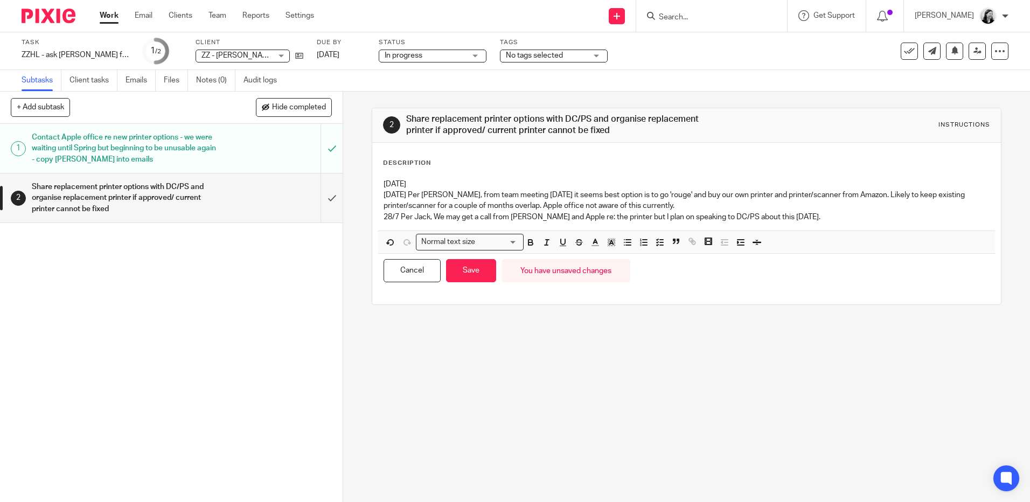
click at [450, 185] on p "14/8/25" at bounding box center [685, 184] width 605 height 11
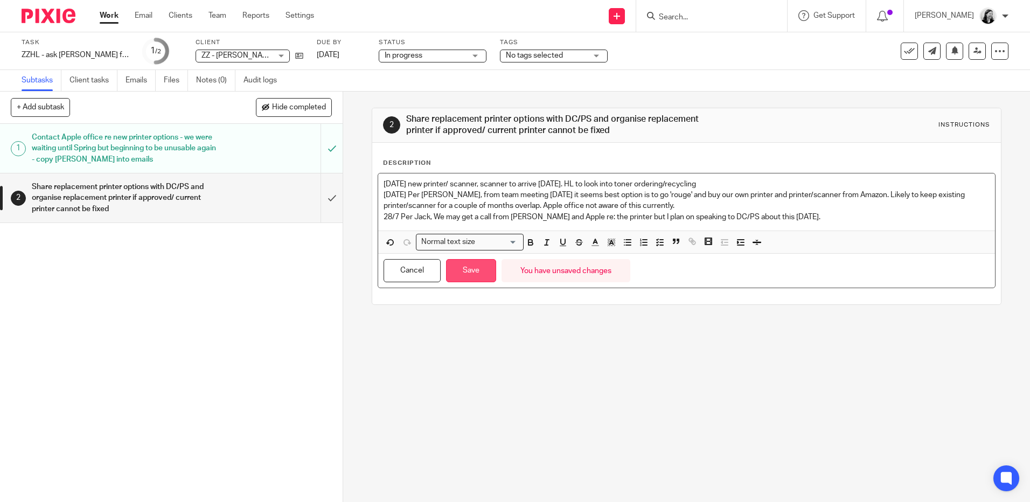
click at [483, 276] on button "Save" at bounding box center [471, 270] width 50 height 23
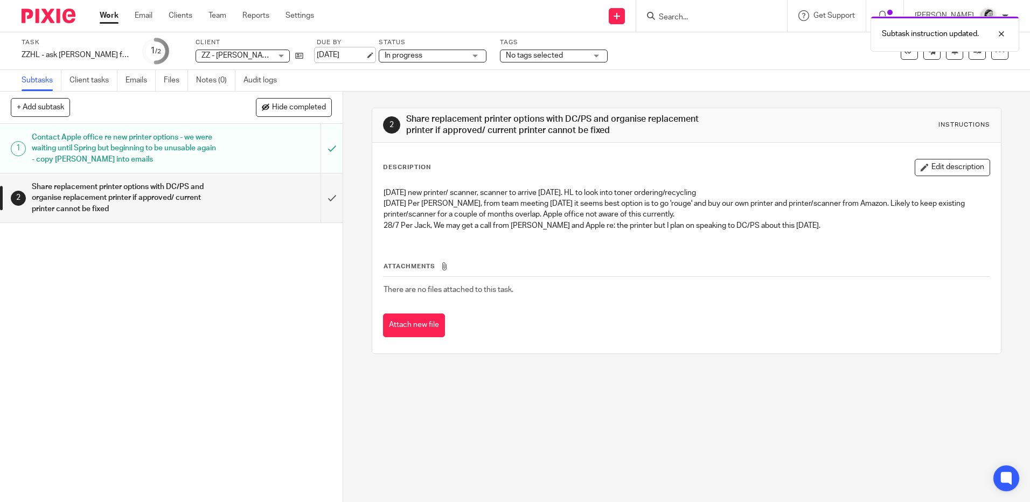
click at [348, 53] on link "[DATE]" at bounding box center [341, 55] width 48 height 11
click at [46, 109] on button "+ Add subtask" at bounding box center [40, 107] width 59 height 18
click at [132, 275] on div "1 Contact Apple office re new printer options - we were waiting until Spring bu…" at bounding box center [171, 313] width 342 height 378
click at [271, 109] on p "Cancel" at bounding box center [278, 108] width 36 height 18
click at [41, 106] on button "+ Add subtask" at bounding box center [40, 107] width 59 height 18
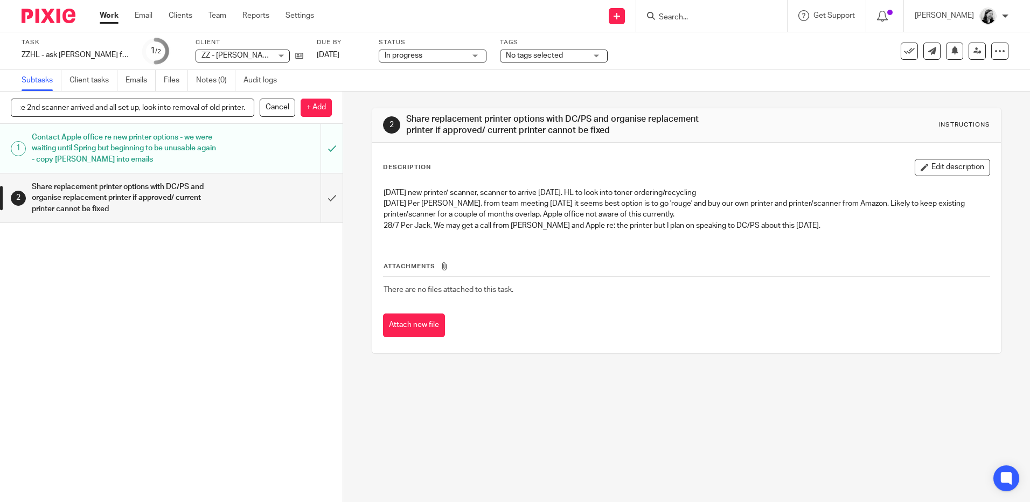
scroll to position [0, 18]
type input "Once 2nd scanner arrived and all set up, look into removal of old printer."
click at [316, 108] on p "+ Add" at bounding box center [315, 108] width 31 height 18
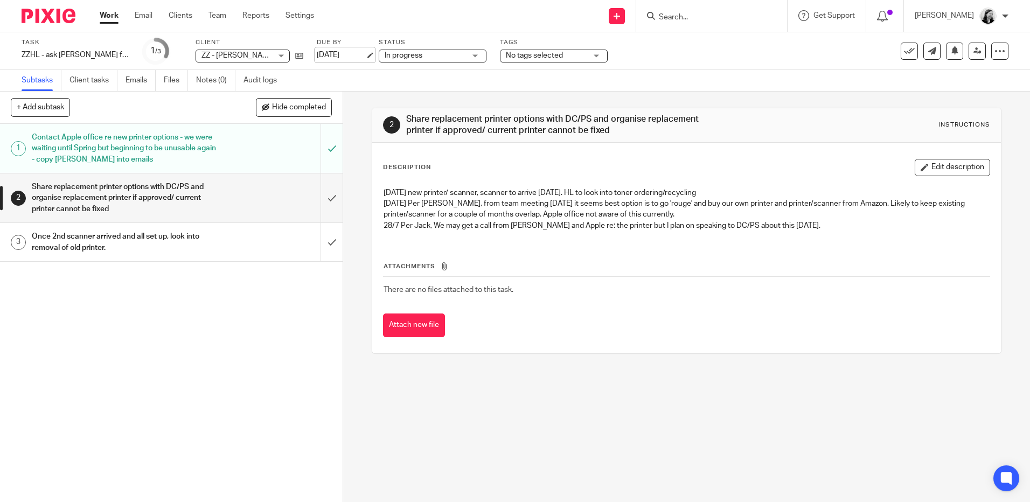
click at [338, 55] on link "18 Aug 2025" at bounding box center [341, 55] width 48 height 11
click at [342, 58] on link "18 Aug 2025" at bounding box center [341, 55] width 48 height 11
drag, startPoint x: 113, startPoint y: 18, endPoint x: 120, endPoint y: 18, distance: 6.5
click at [113, 18] on link "Work" at bounding box center [109, 15] width 19 height 11
